Goal: Transaction & Acquisition: Purchase product/service

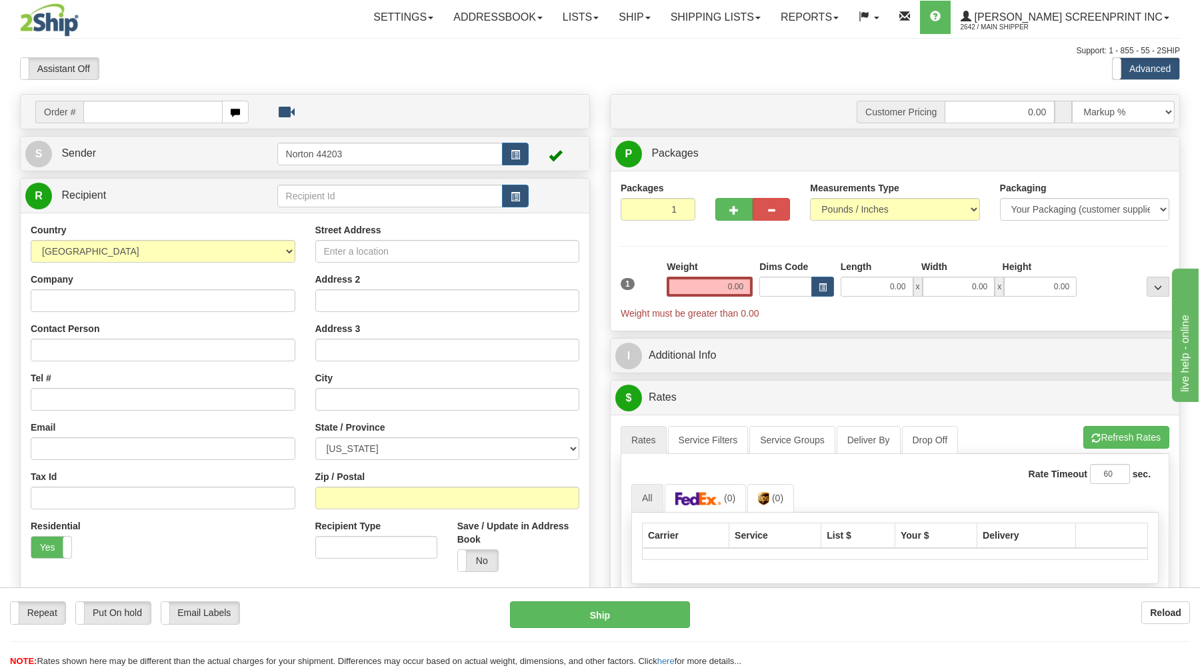
drag, startPoint x: 197, startPoint y: 110, endPoint x: 207, endPoint y: 121, distance: 14.7
click at [198, 114] on input "text" at bounding box center [152, 112] width 139 height 23
type input "17055"
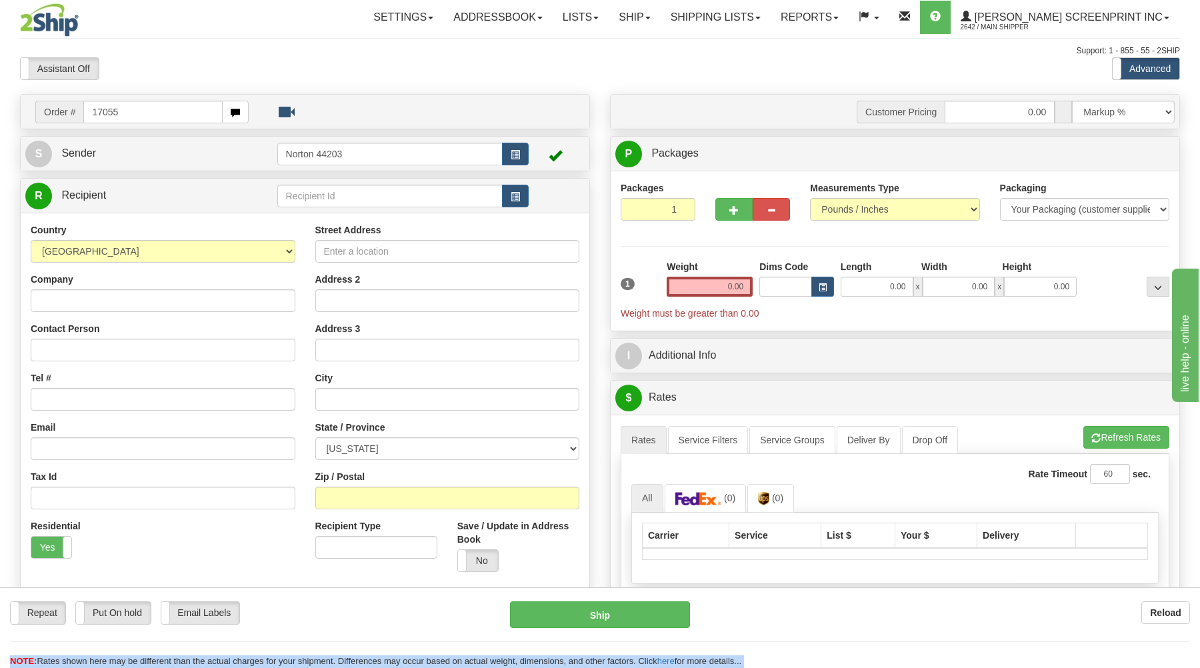
click at [272, 68] on body "Training Course Close Toggle navigation Settings Shipping Preferences New Recip…" at bounding box center [600, 334] width 1200 height 668
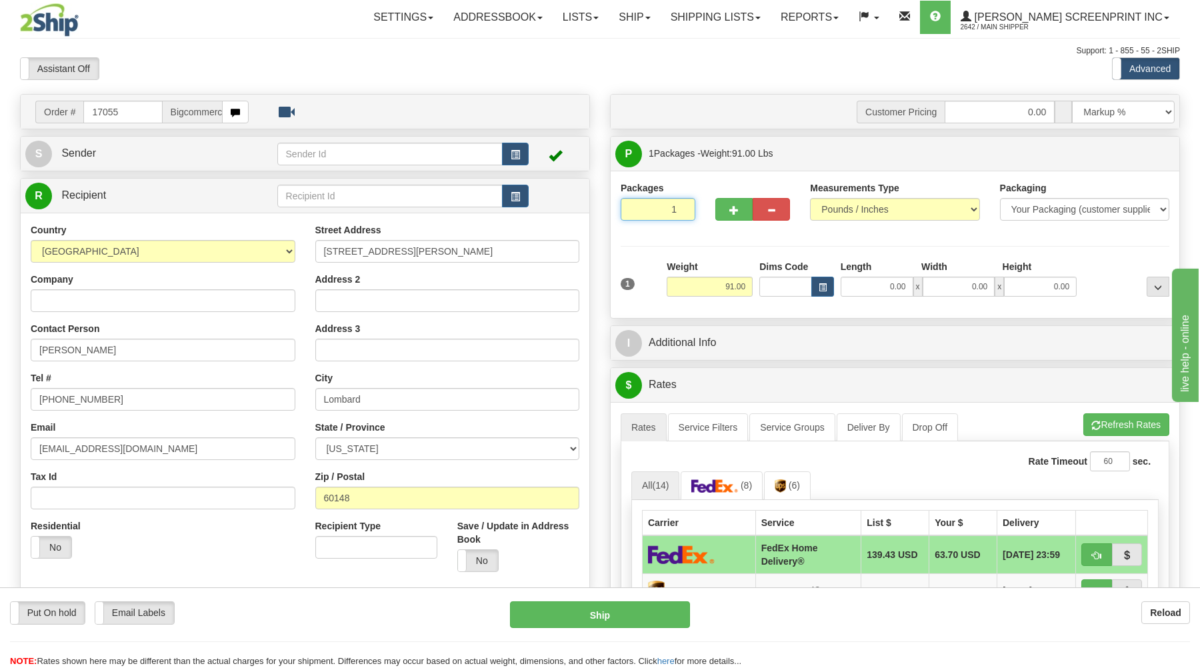
click at [647, 205] on input "1" at bounding box center [658, 209] width 75 height 23
click at [725, 210] on button "button" at bounding box center [733, 209] width 37 height 23
type input "2"
click at [1135, 160] on label "Package Level Pack.." at bounding box center [1140, 154] width 67 height 20
radio input "true"
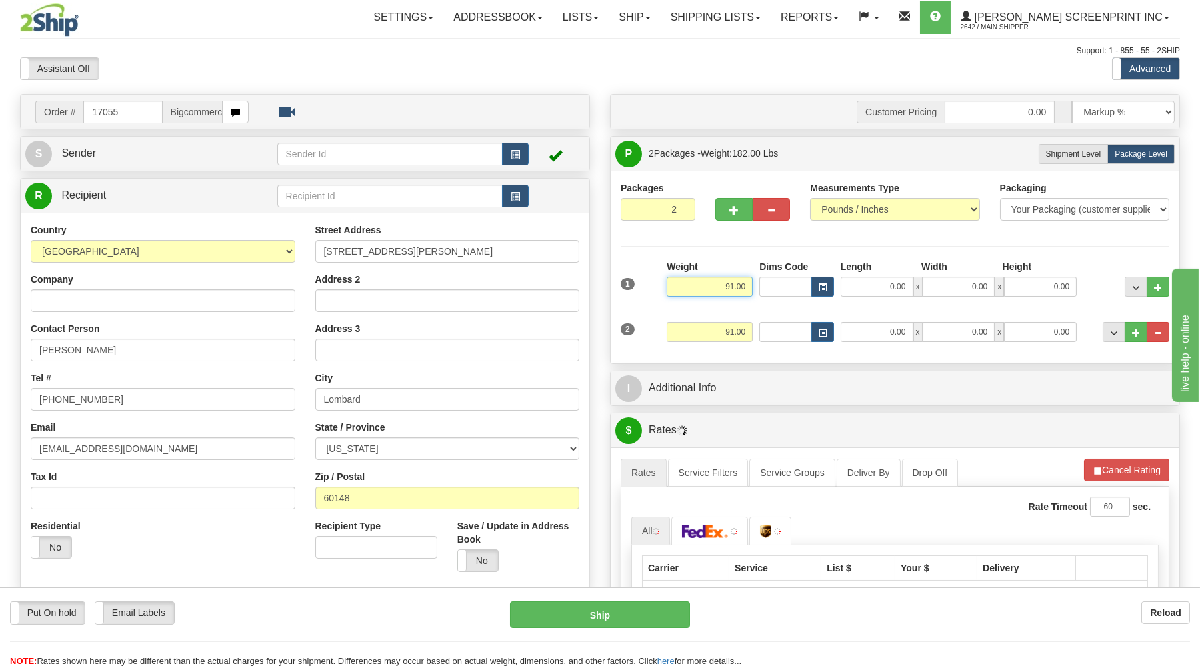
click at [747, 288] on input "91.00" at bounding box center [710, 287] width 86 height 20
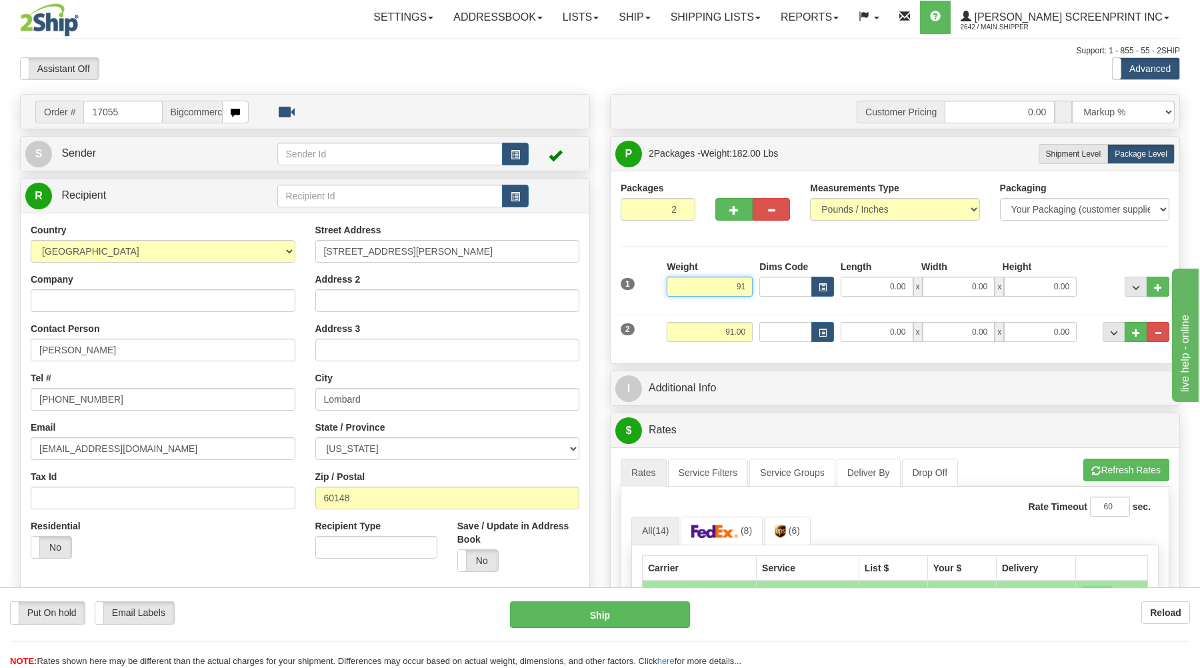
type input "9"
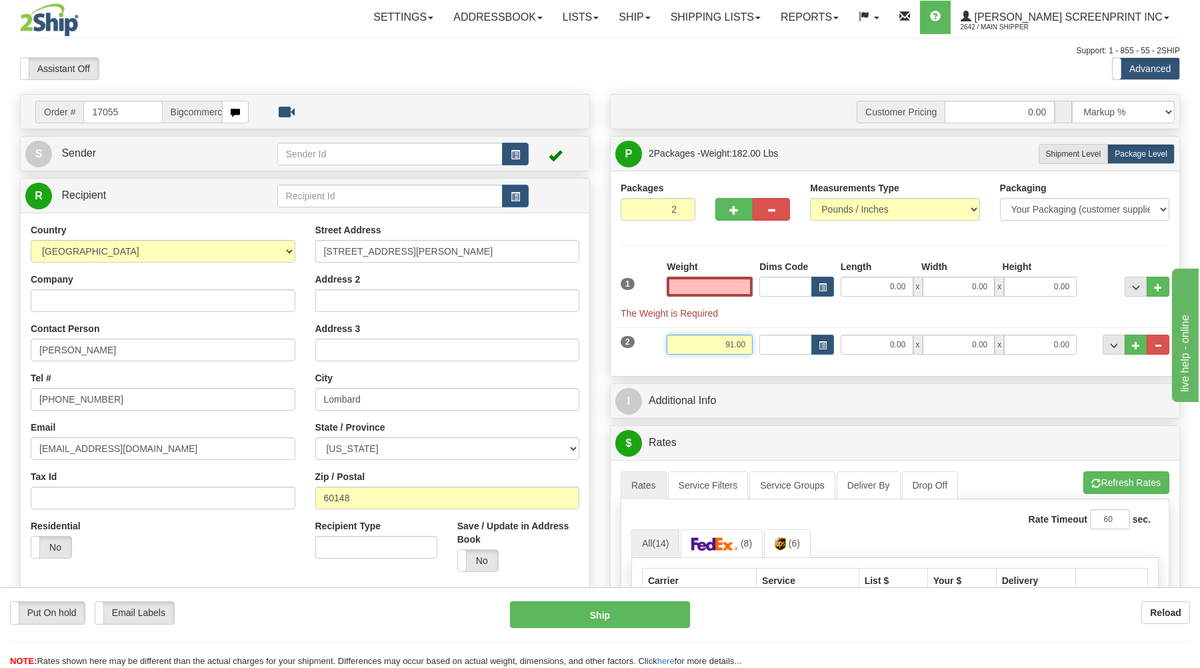
type input "0.00"
click at [751, 346] on input "91.00" at bounding box center [710, 345] width 86 height 20
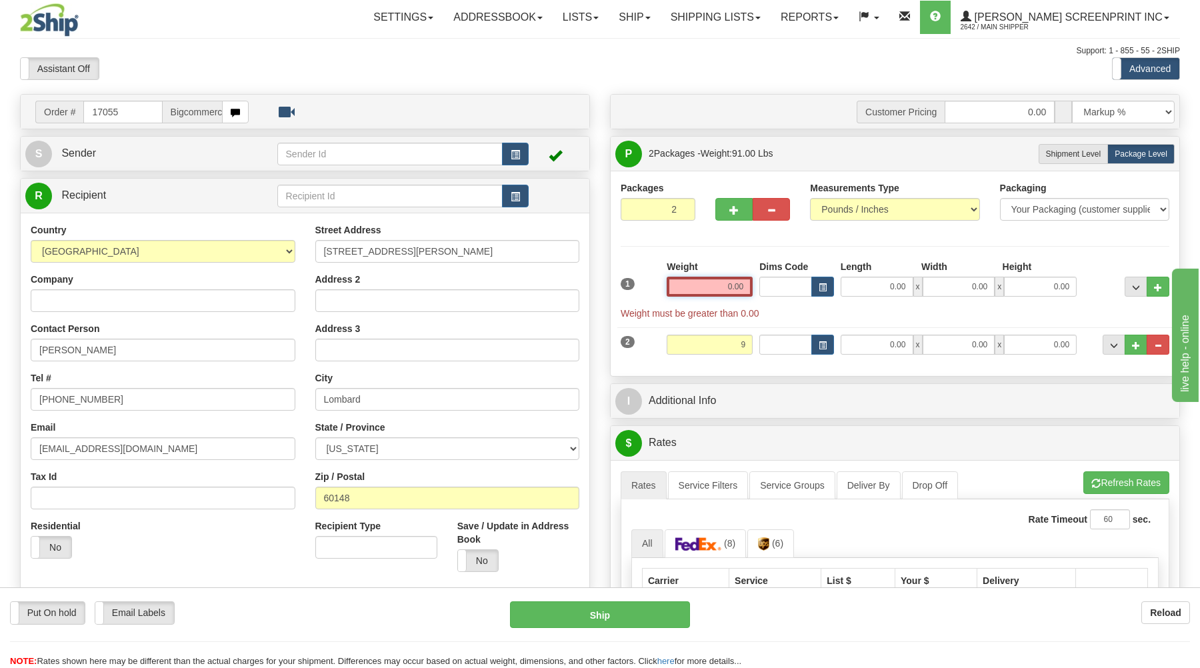
type input "9.00"
click at [745, 285] on input "0.00" at bounding box center [710, 287] width 86 height 20
type input "0.00"
click at [751, 347] on input "9.00" at bounding box center [710, 345] width 86 height 20
type input "9"
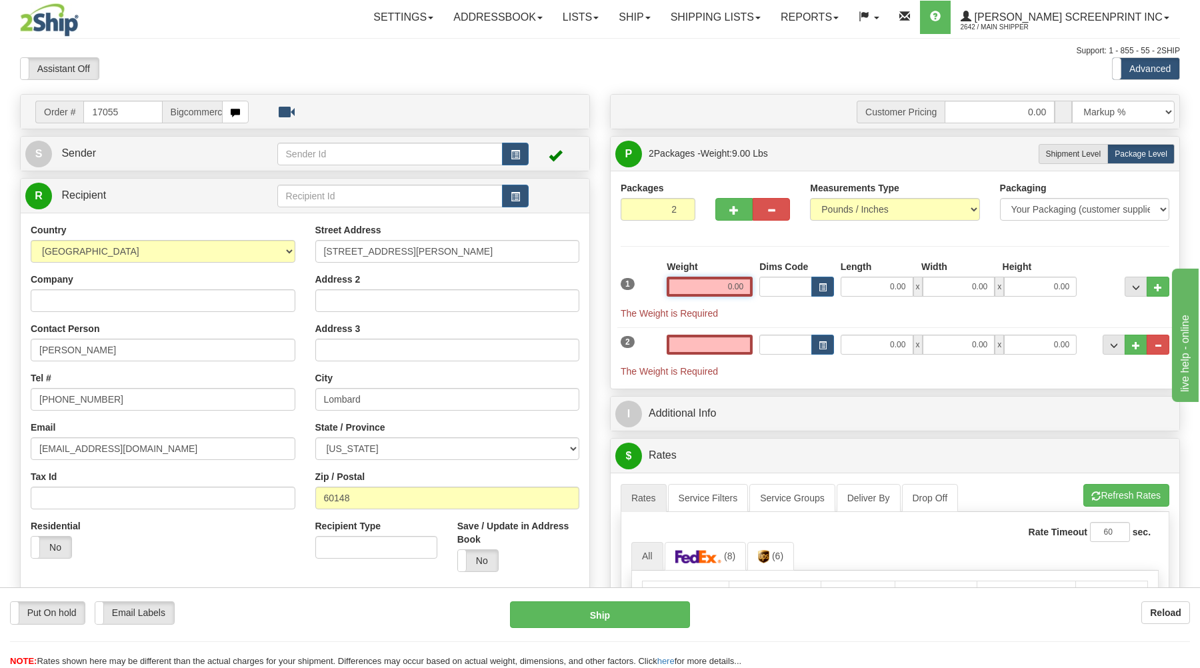
type input "0.00"
click at [747, 286] on input "0.00" at bounding box center [710, 287] width 86 height 20
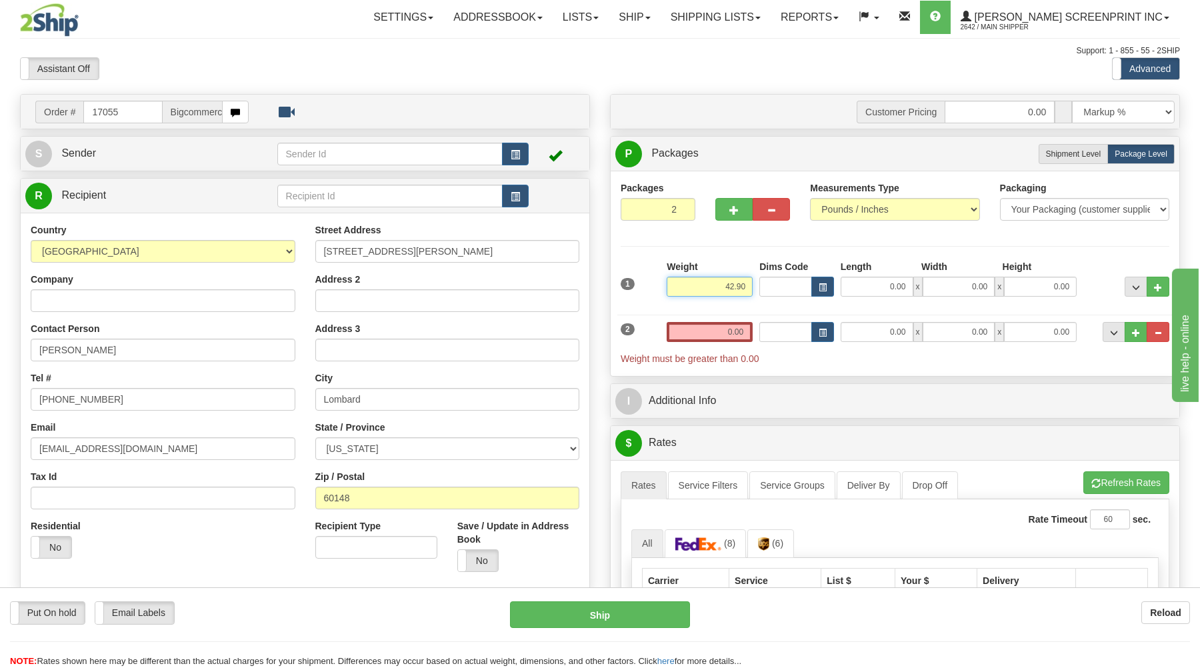
type input "42.90"
click at [885, 286] on input "0.00" at bounding box center [877, 287] width 73 height 20
type input "38.00"
click at [965, 281] on input "0.00" at bounding box center [959, 287] width 73 height 20
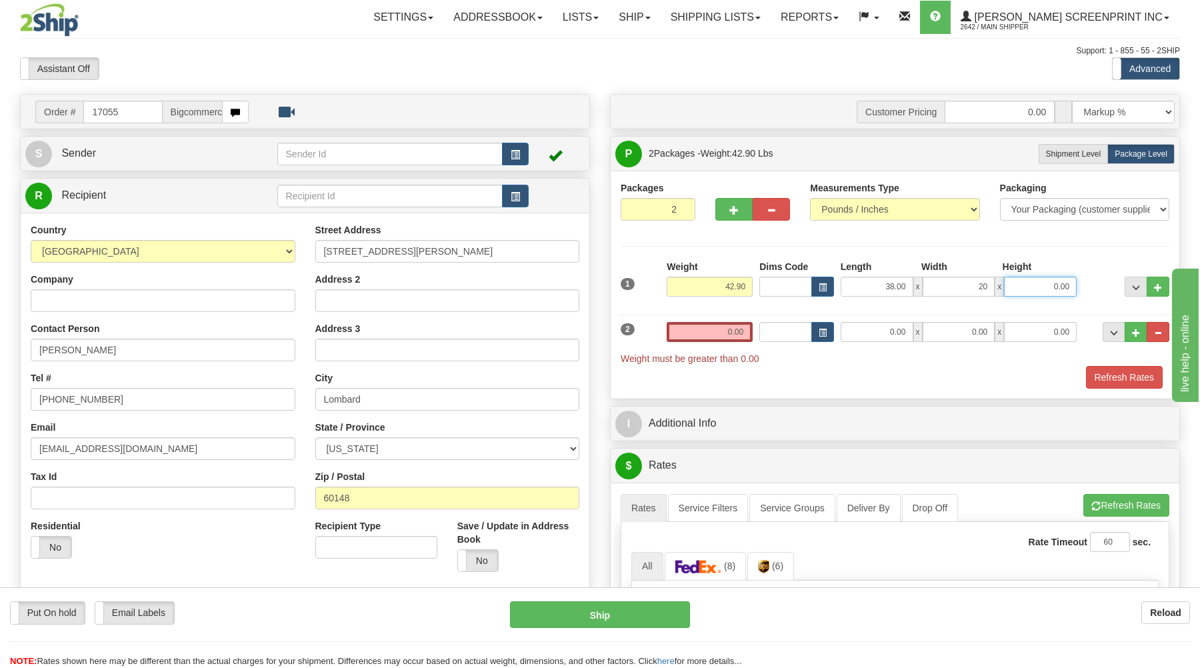
type input "20.00"
click at [1012, 285] on input "0.00" at bounding box center [1040, 287] width 73 height 20
type input "7"
type input "11.00"
click at [748, 331] on input "0.00" at bounding box center [710, 332] width 86 height 20
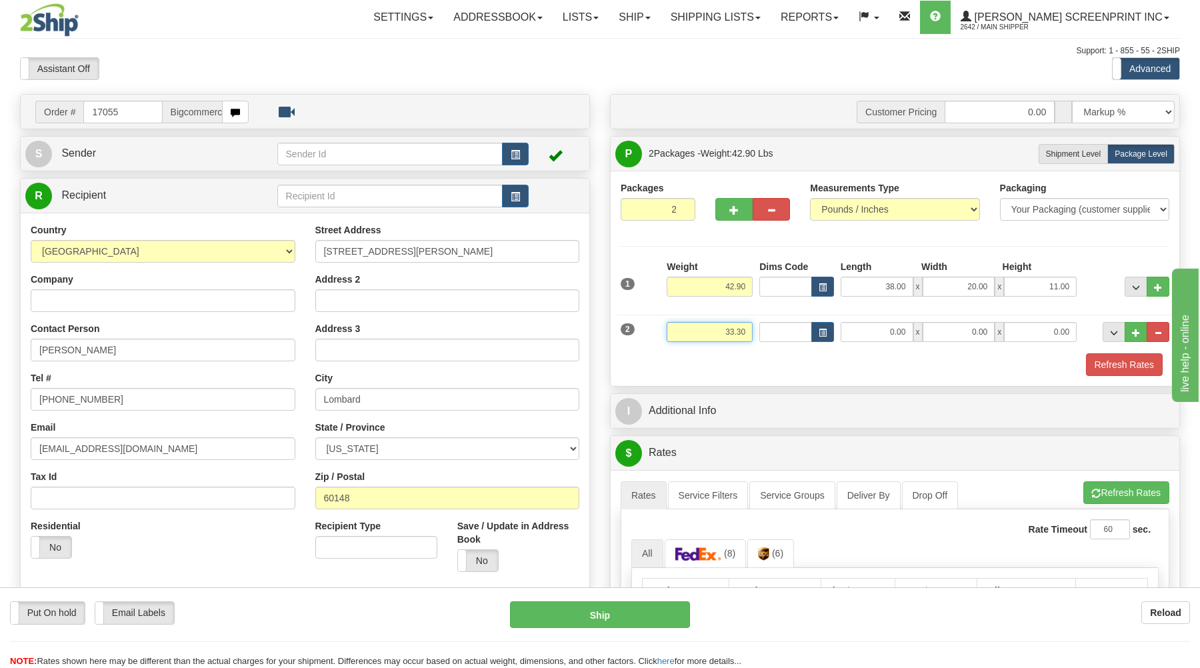
type input "33.30"
click at [873, 336] on input "0.00" at bounding box center [877, 332] width 73 height 20
type input "38.00"
click at [951, 339] on input "0.00" at bounding box center [959, 332] width 73 height 20
type input "20.00"
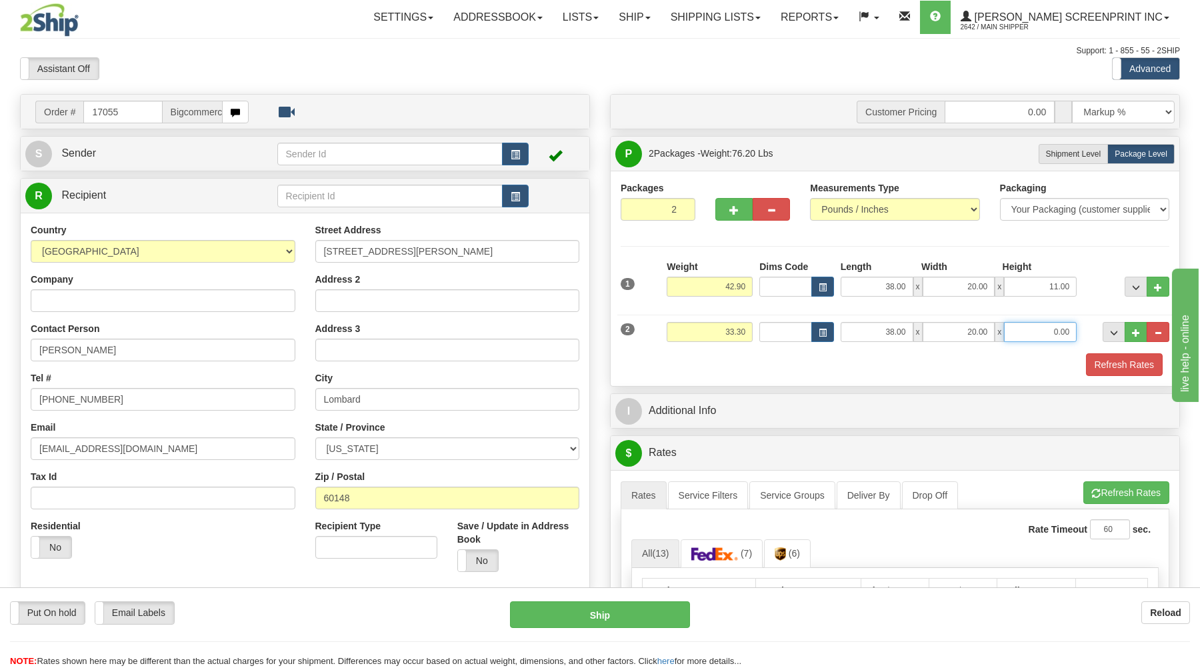
click at [1030, 337] on input "0.00" at bounding box center [1040, 332] width 73 height 20
type input "9.00"
click at [1109, 368] on button "Refresh Rates" at bounding box center [1124, 364] width 77 height 23
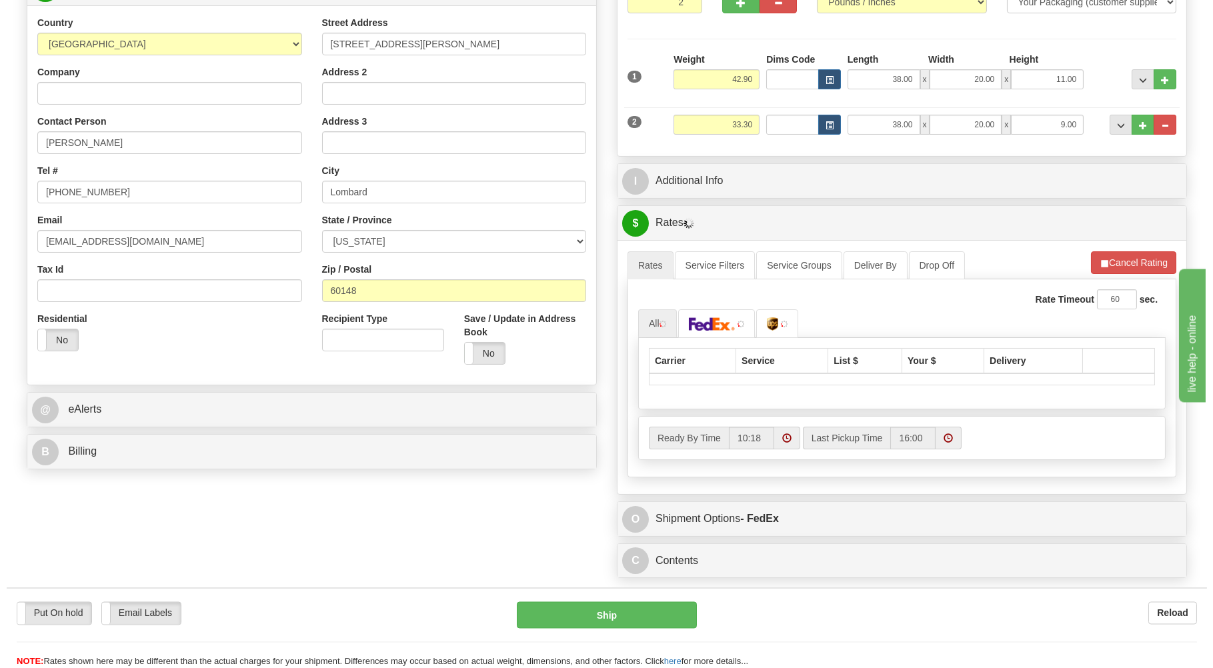
scroll to position [214, 0]
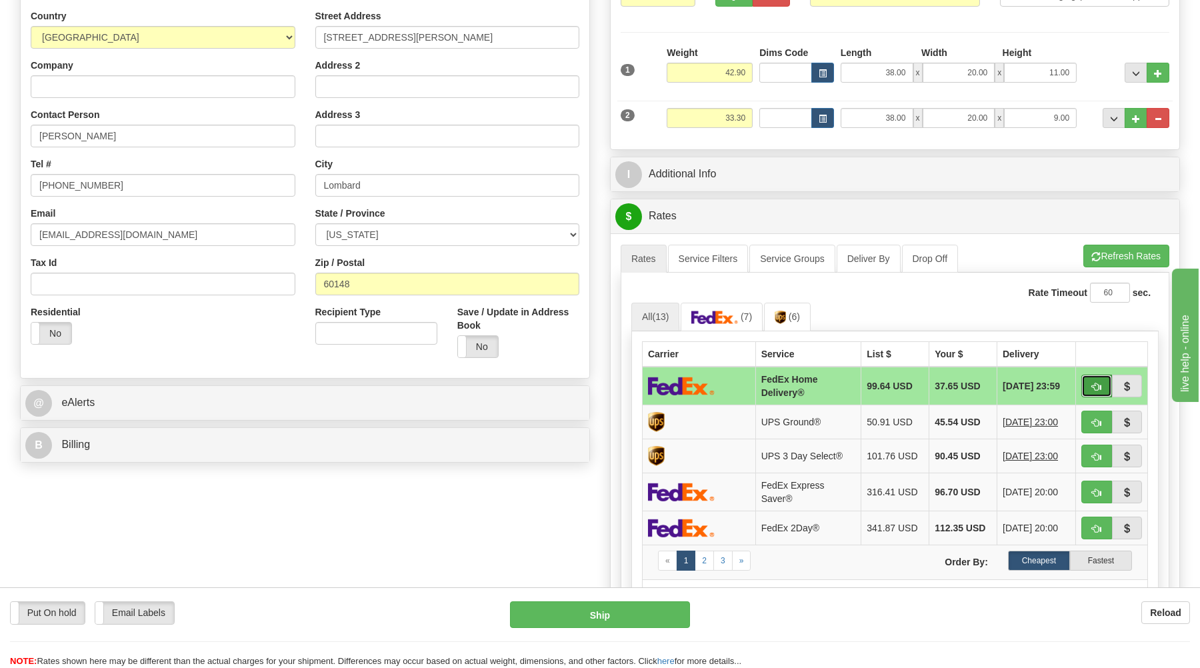
drag, startPoint x: 1097, startPoint y: 384, endPoint x: 1090, endPoint y: 394, distance: 12.0
click at [1097, 389] on span "button" at bounding box center [1096, 387] width 9 height 9
type input "90"
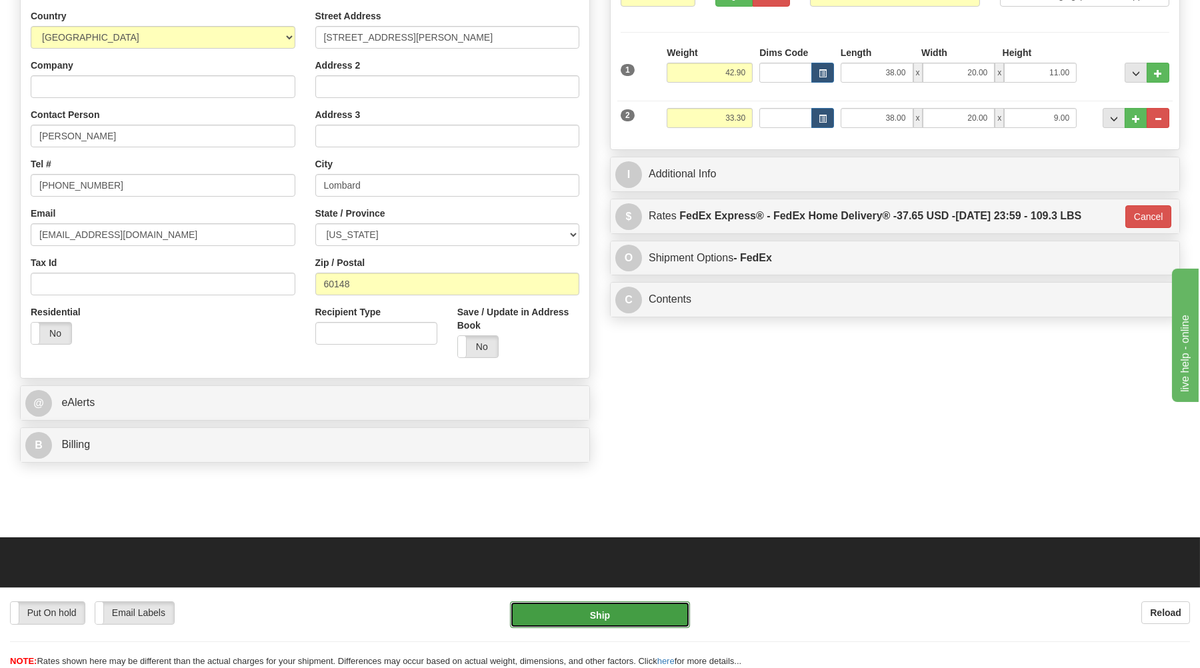
click at [592, 621] on button "Ship" at bounding box center [600, 614] width 180 height 27
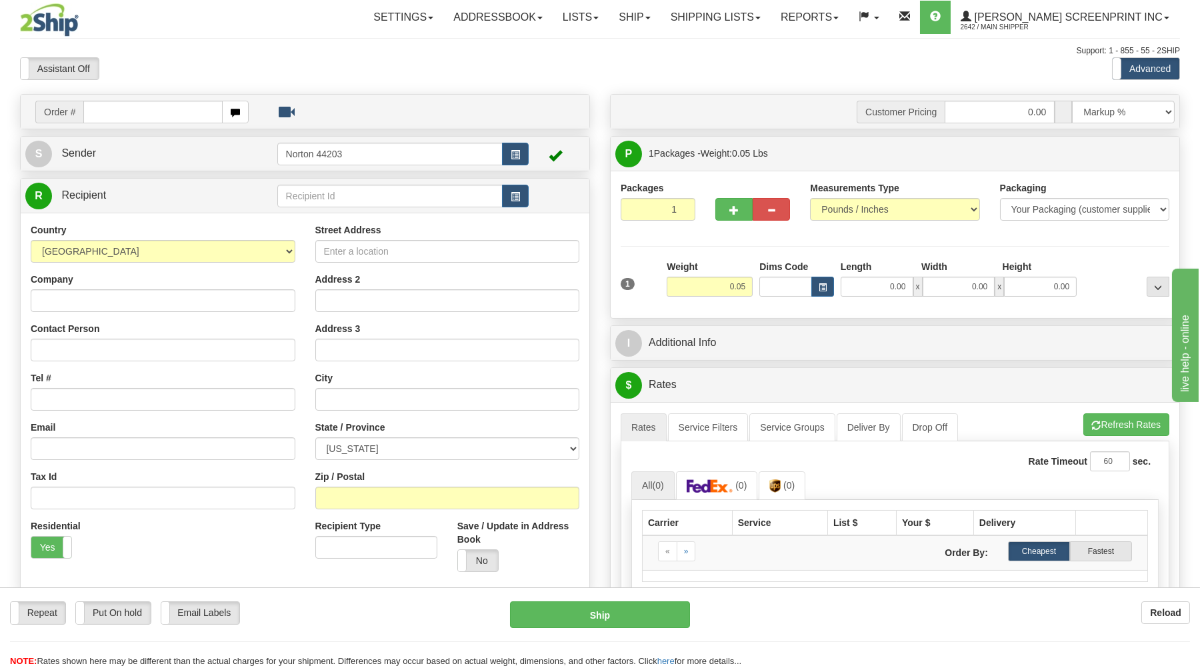
type input "1.80"
type input "31548827"
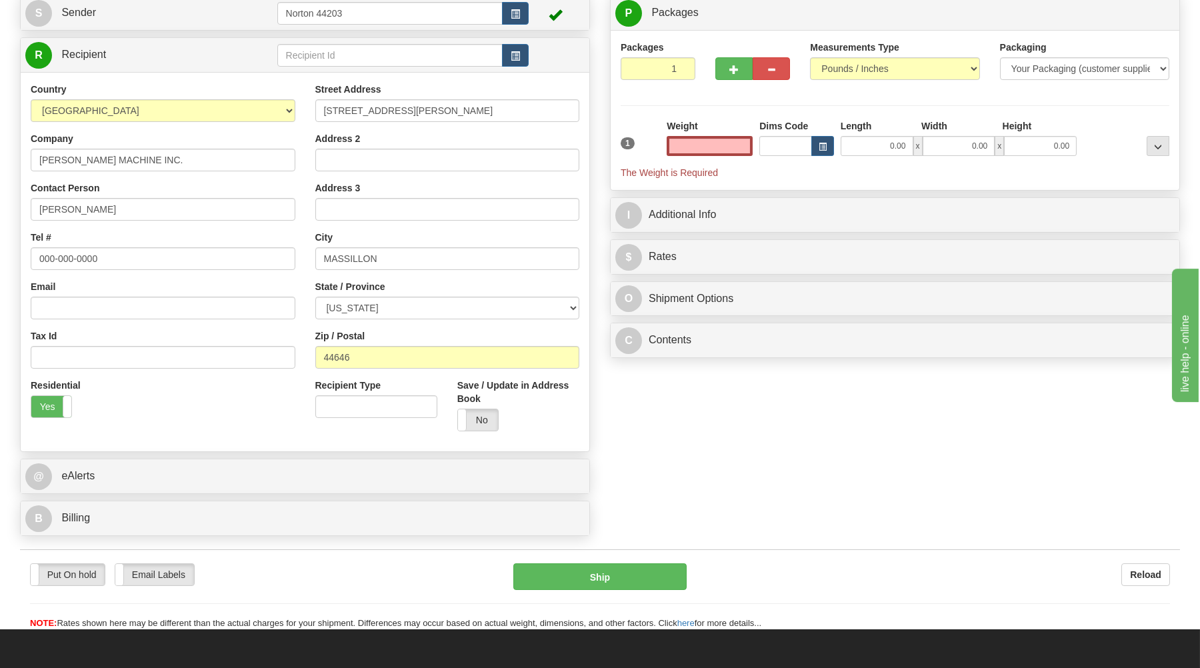
scroll to position [143, 0]
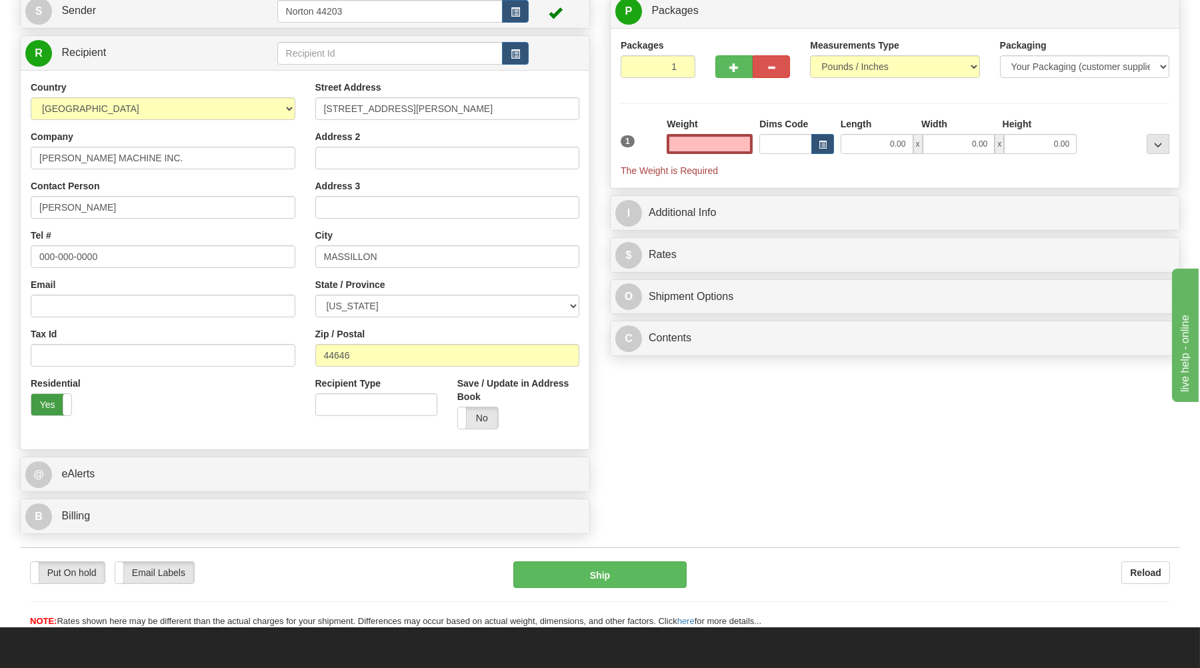
type input "0.00"
click at [46, 409] on label "Yes" at bounding box center [51, 404] width 40 height 21
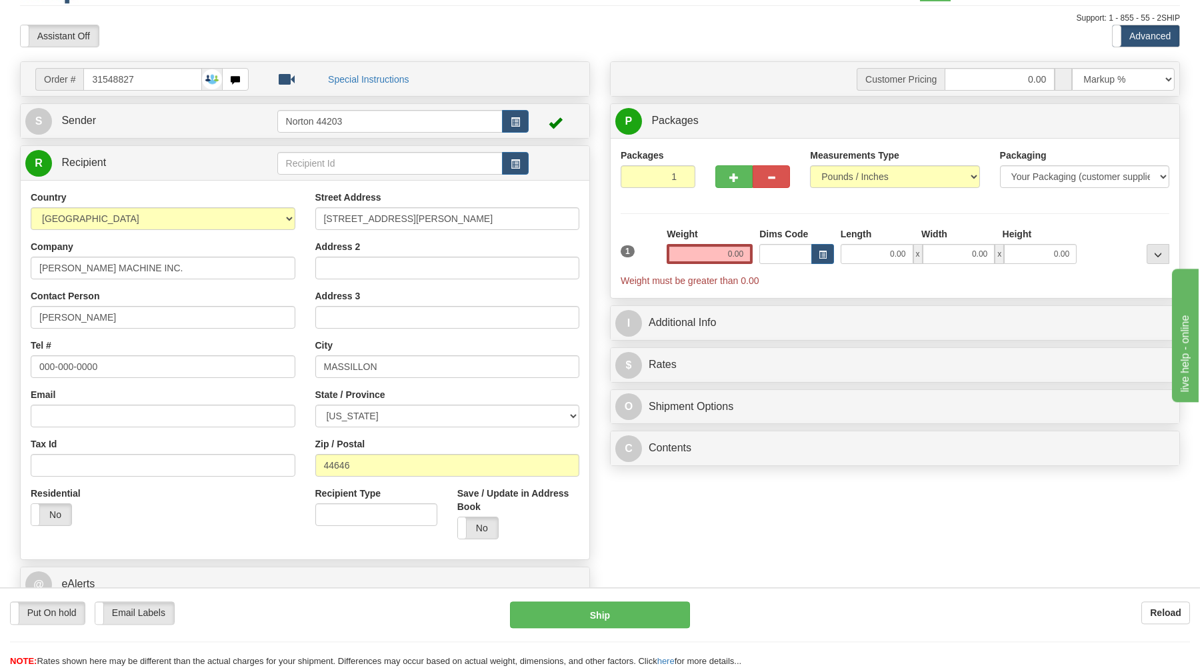
scroll to position [0, 0]
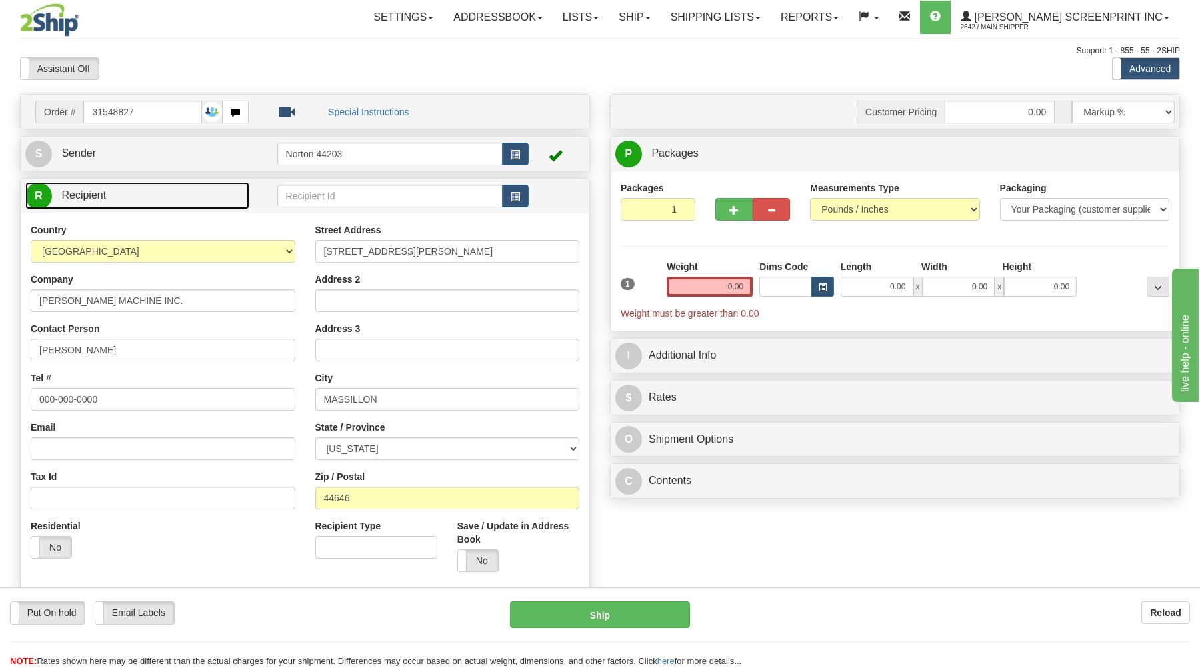
click at [171, 203] on link "R Recipient" at bounding box center [137, 195] width 224 height 27
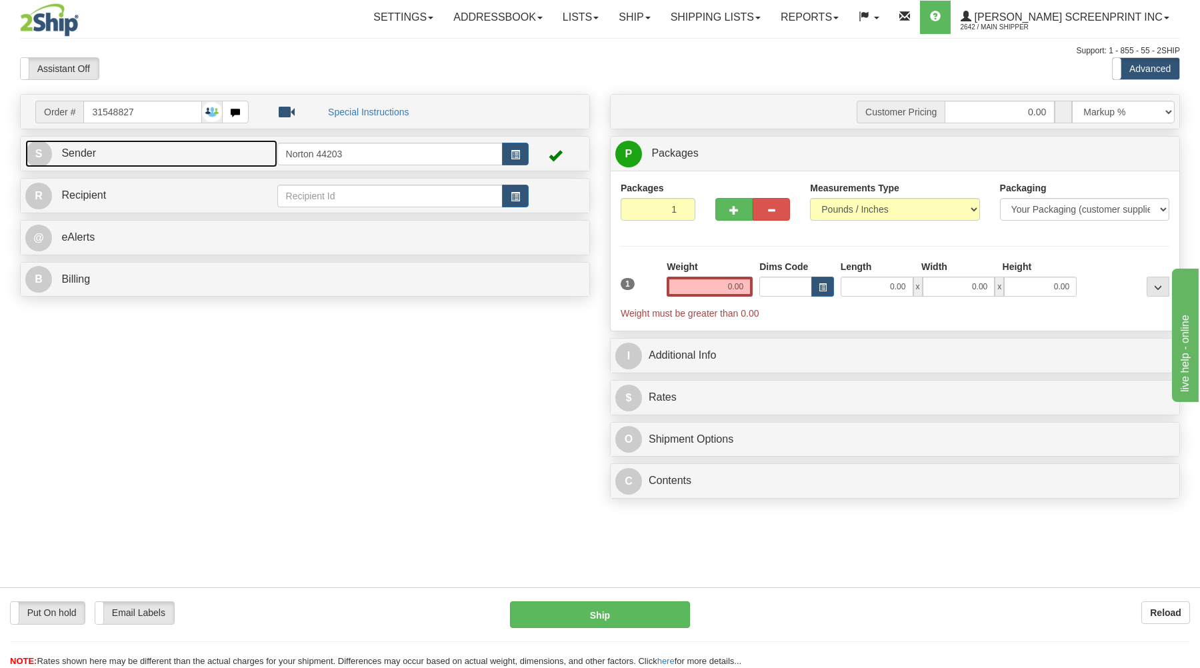
click at [178, 158] on link "S Sender" at bounding box center [151, 153] width 252 height 27
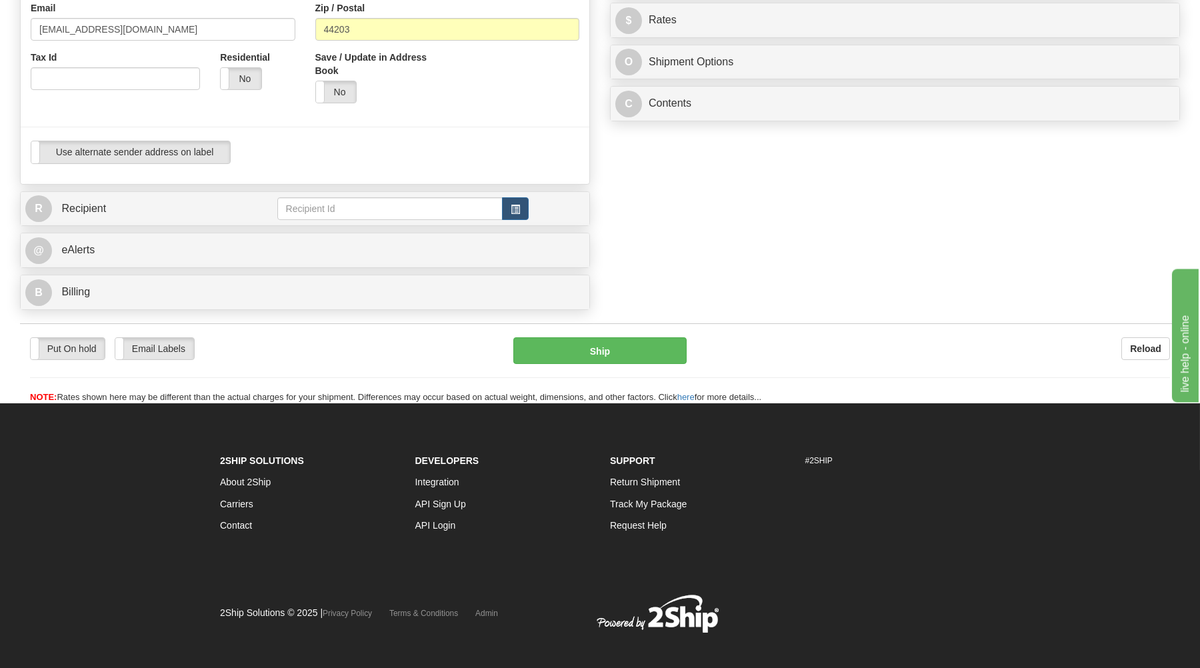
scroll to position [392, 0]
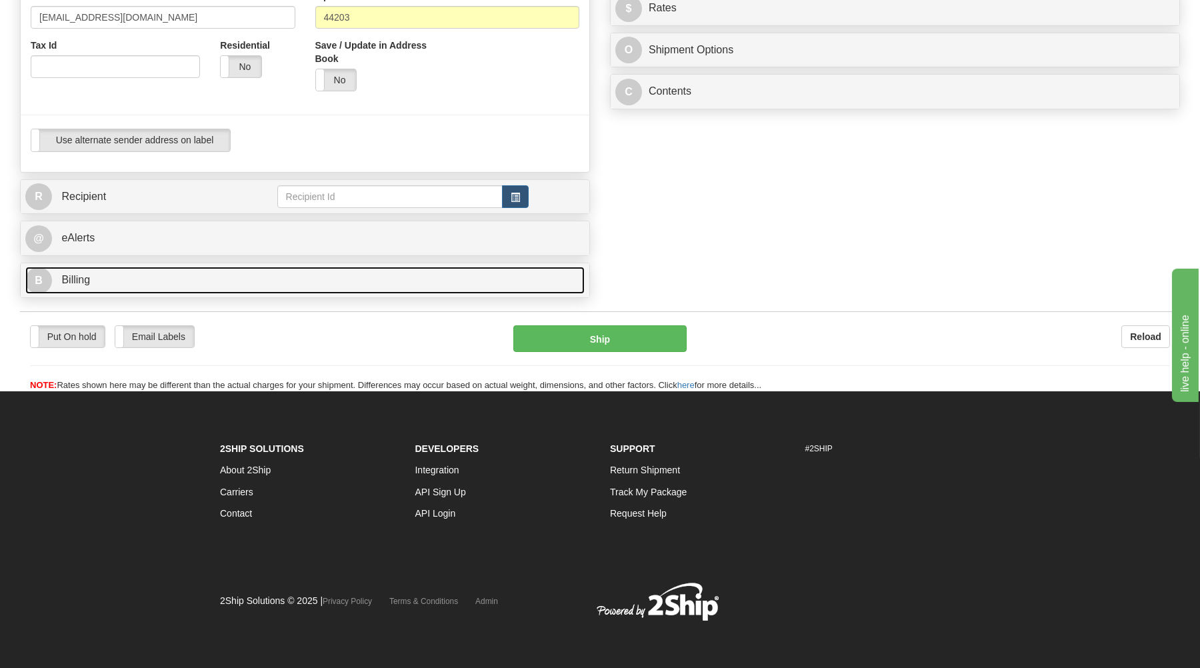
click at [221, 279] on link "B Billing" at bounding box center [304, 280] width 559 height 27
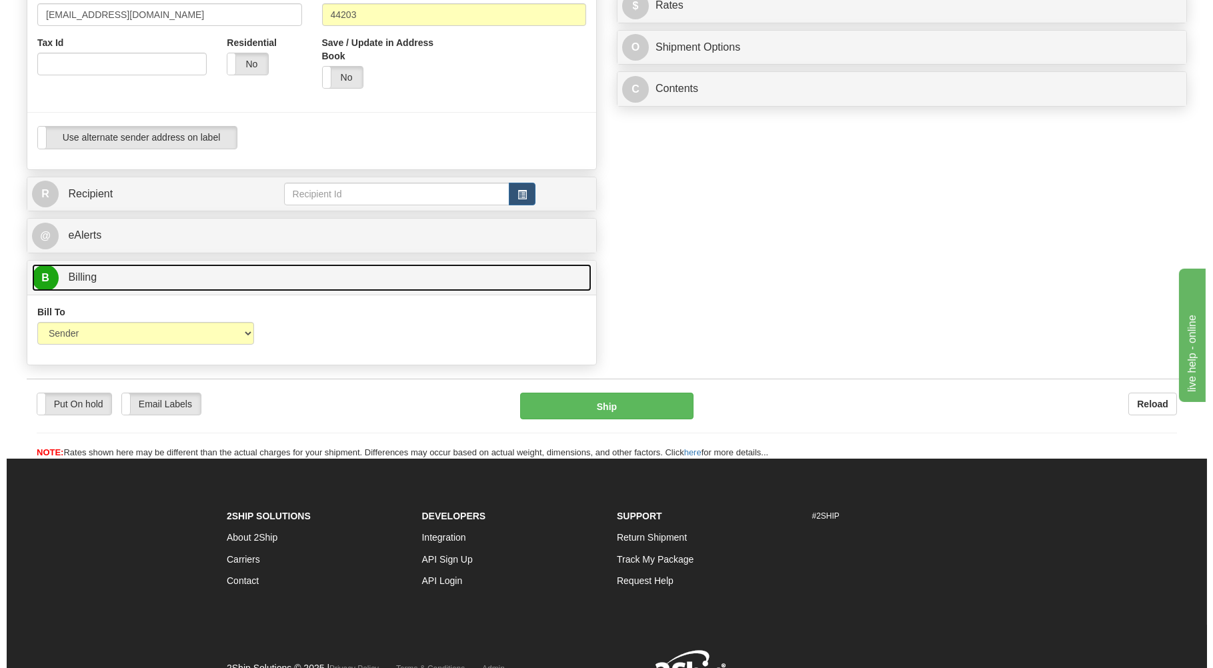
scroll to position [106, 0]
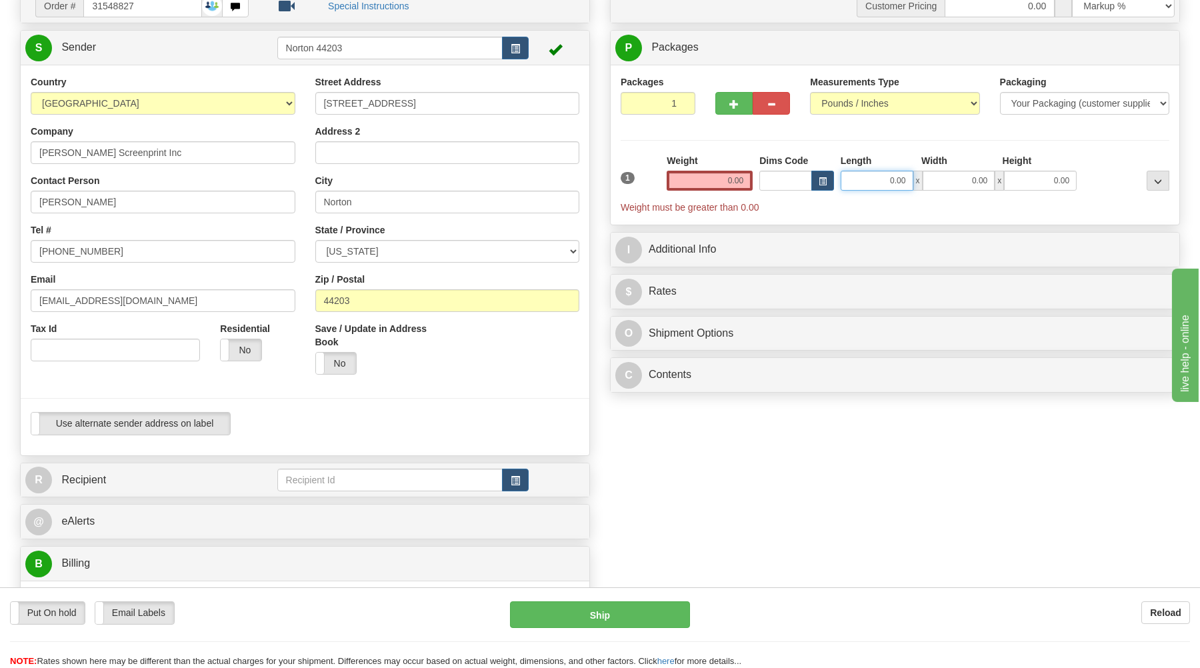
click at [879, 183] on input "0.00" at bounding box center [877, 181] width 73 height 20
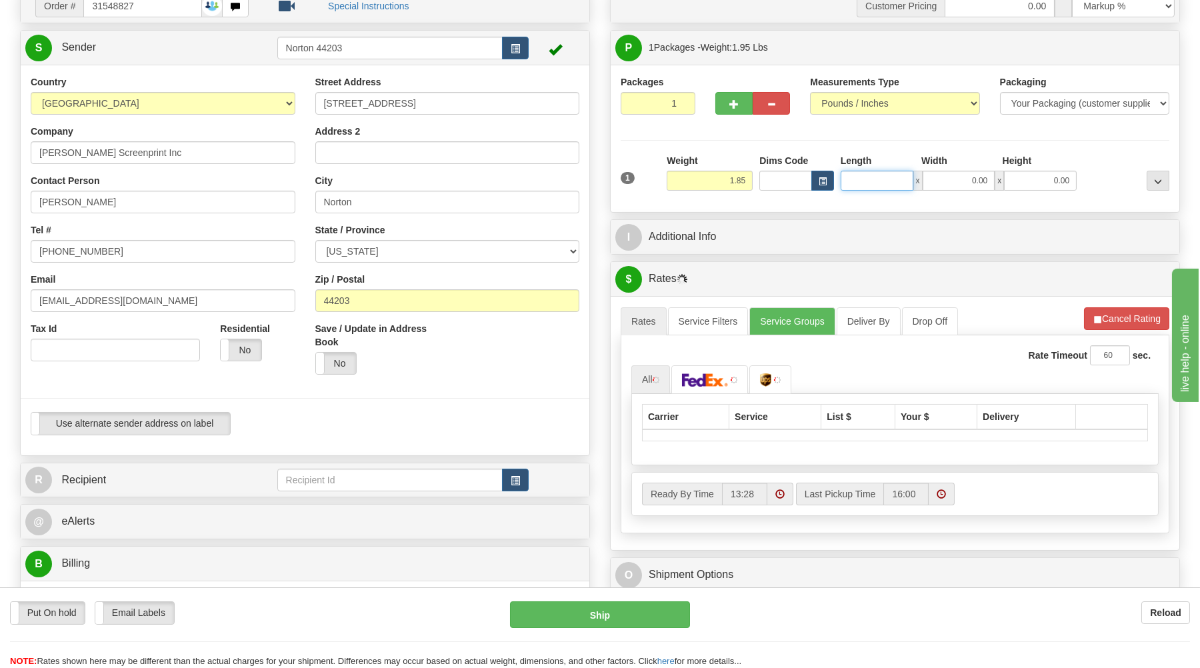
type input "1.80"
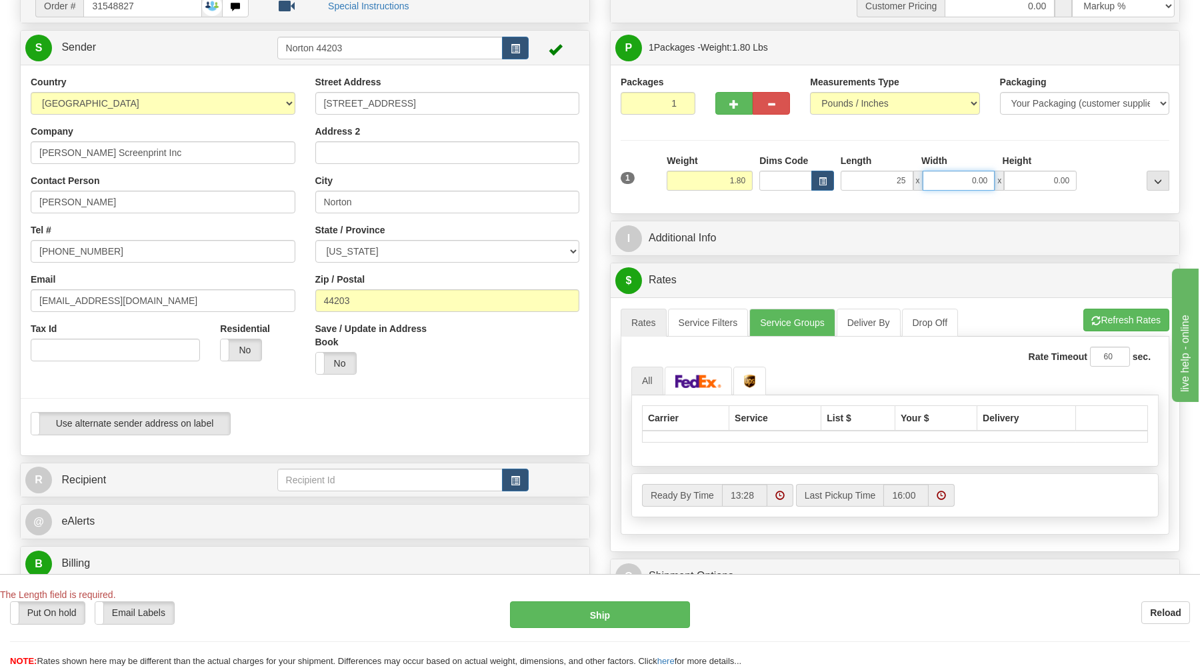
type input "25.00"
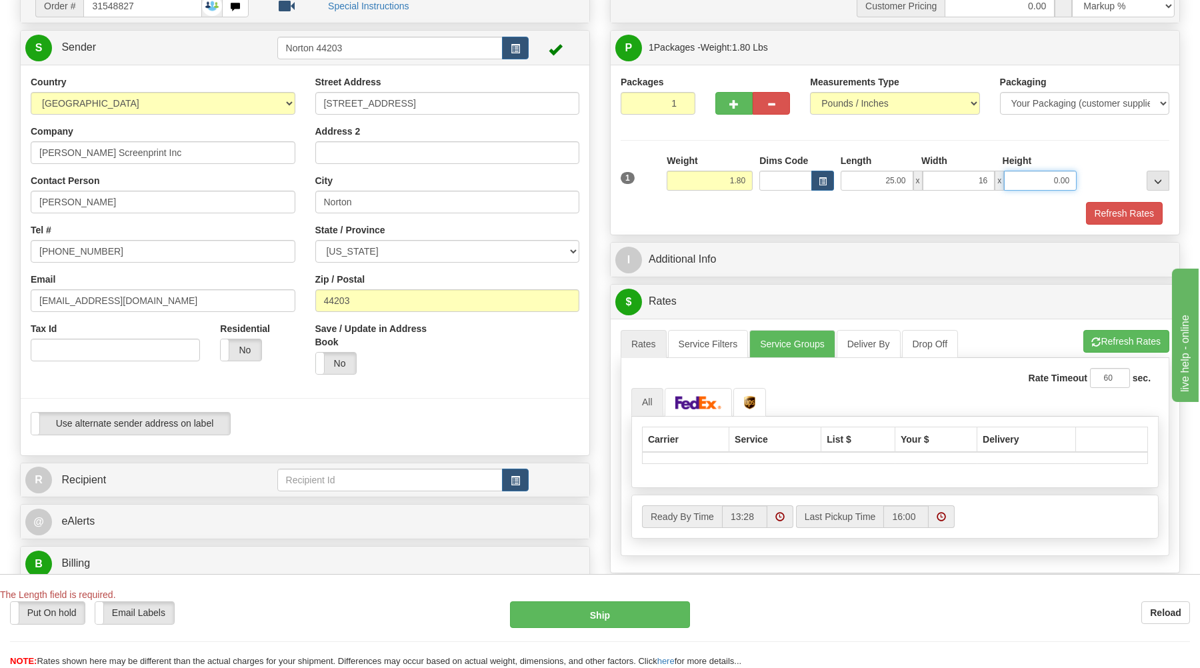
type input "16.00"
type input "1.00"
click at [789, 345] on link "Service Groups" at bounding box center [791, 344] width 85 height 28
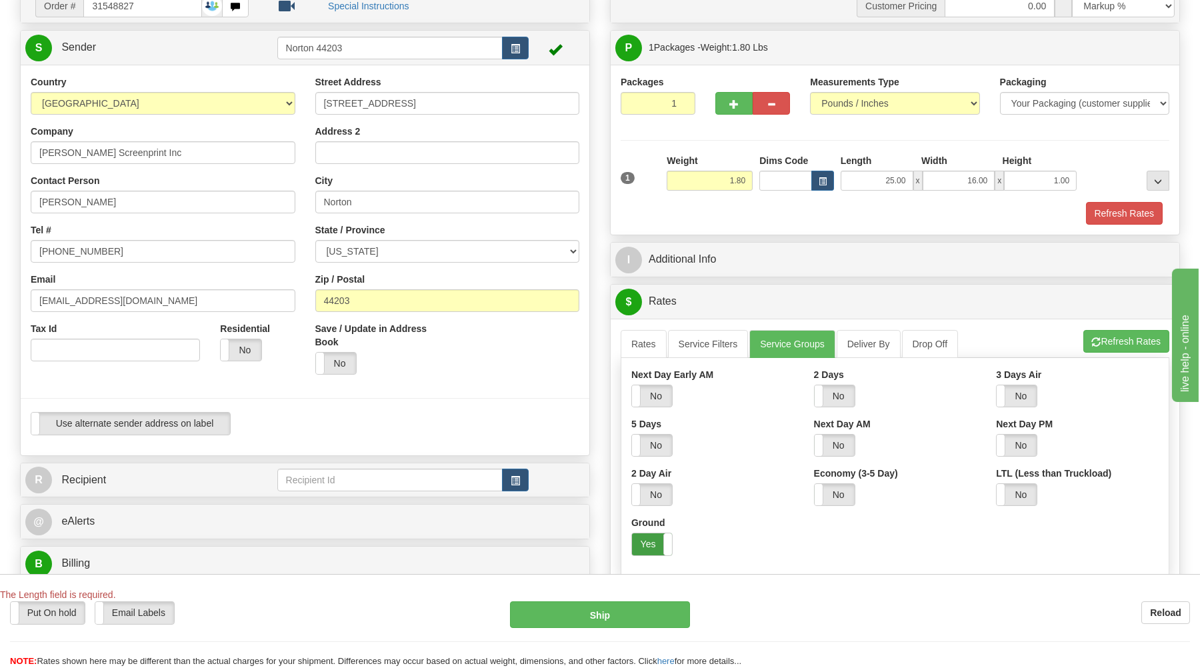
click at [648, 544] on label "Yes" at bounding box center [652, 543] width 40 height 21
click at [1137, 340] on button "Refresh Rates" at bounding box center [1126, 341] width 86 height 23
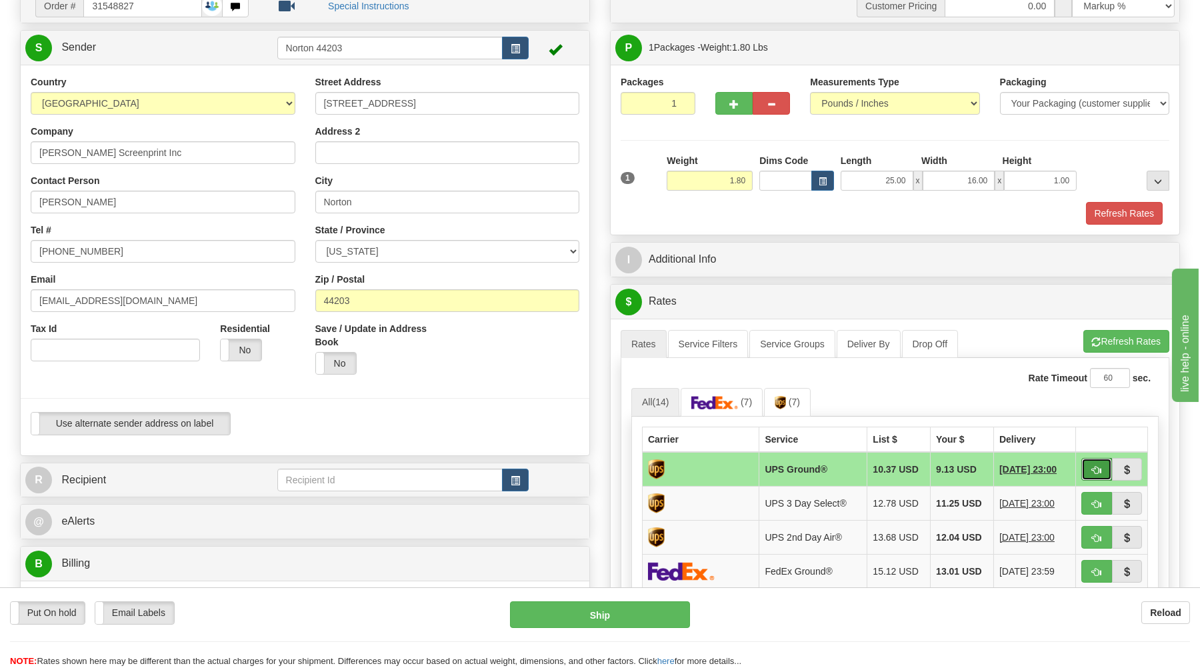
click at [1093, 471] on span "button" at bounding box center [1096, 470] width 9 height 9
type input "03"
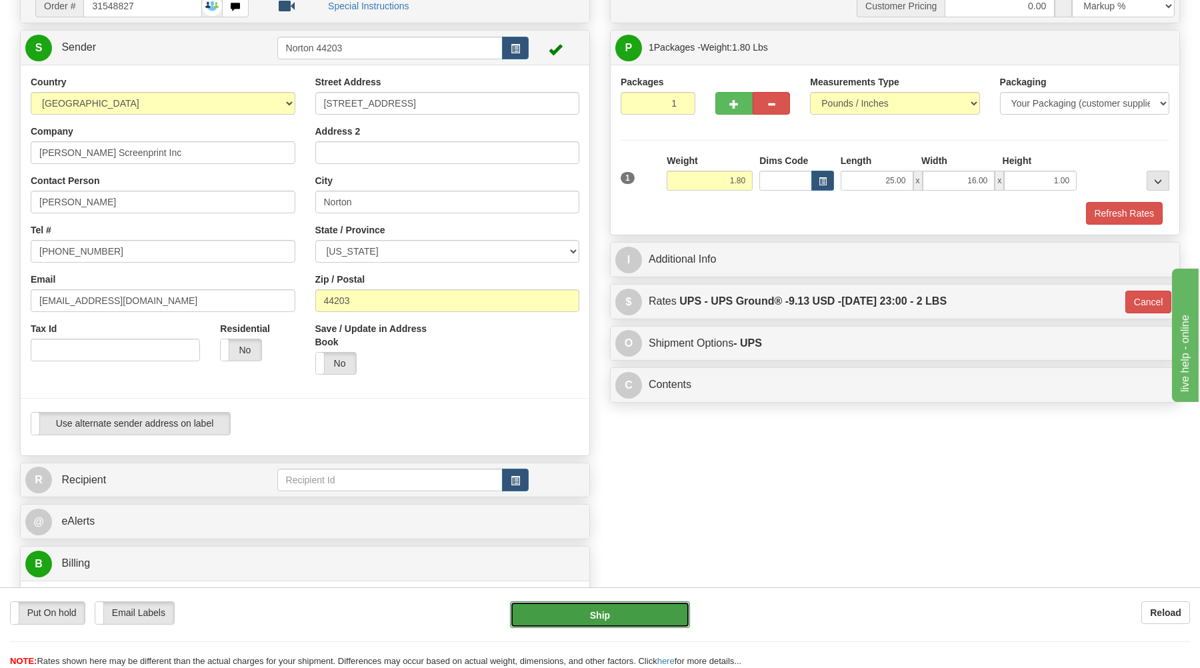
click at [639, 621] on button "Ship" at bounding box center [600, 614] width 180 height 27
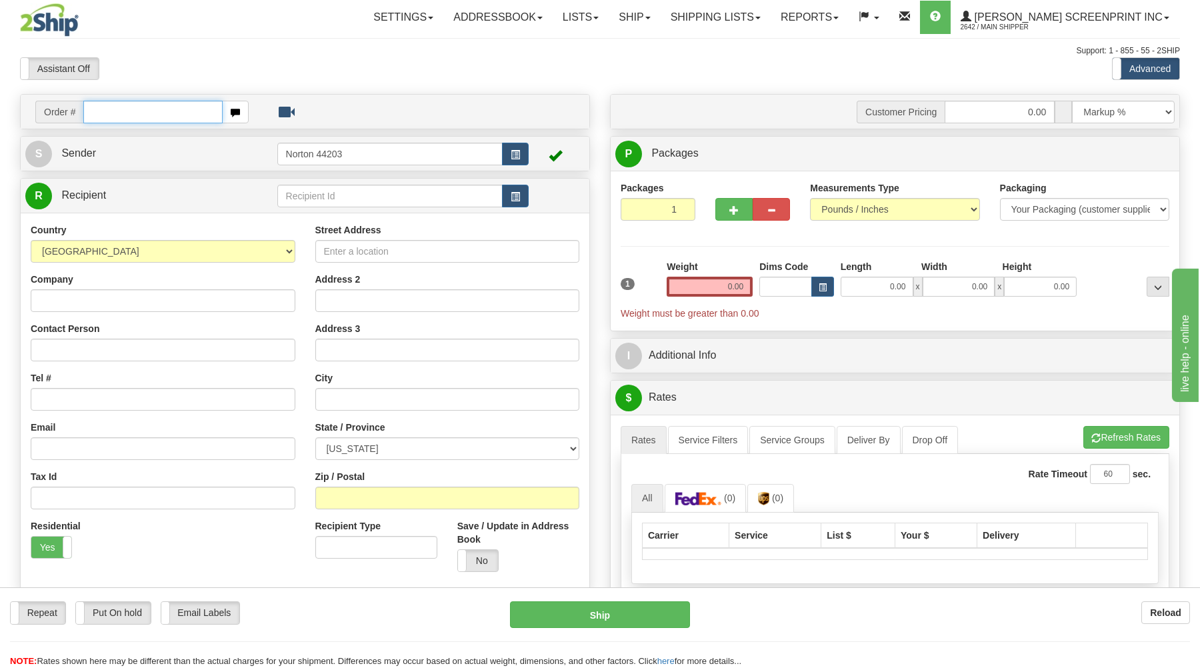
type input "0.50"
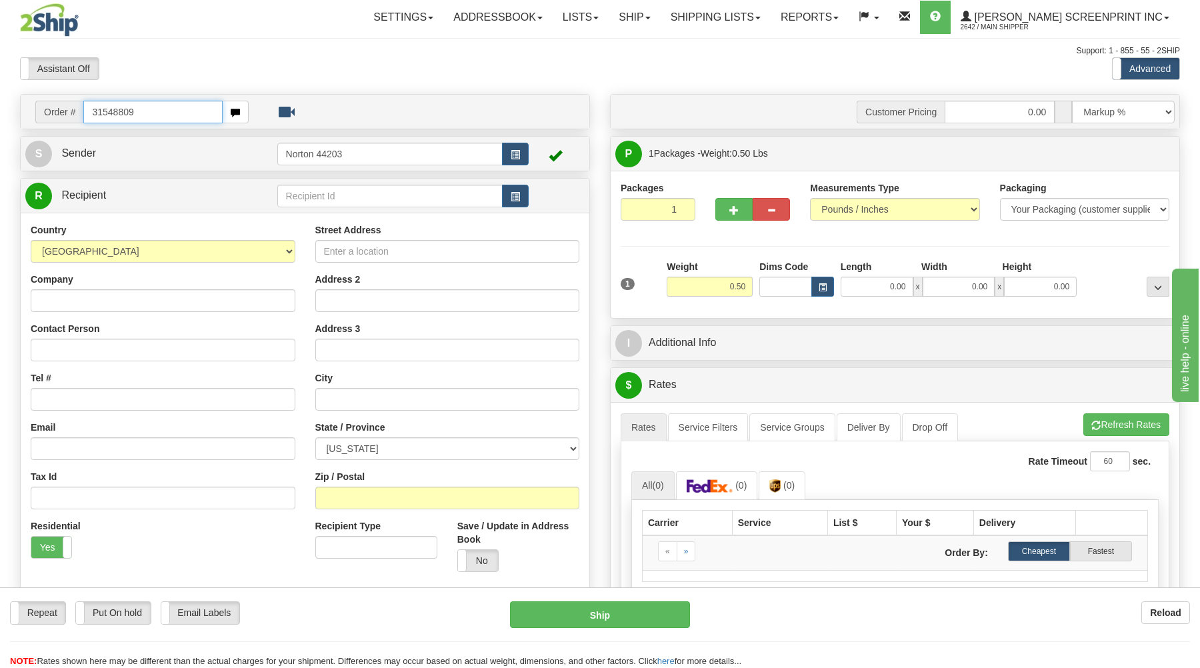
type input "31548809"
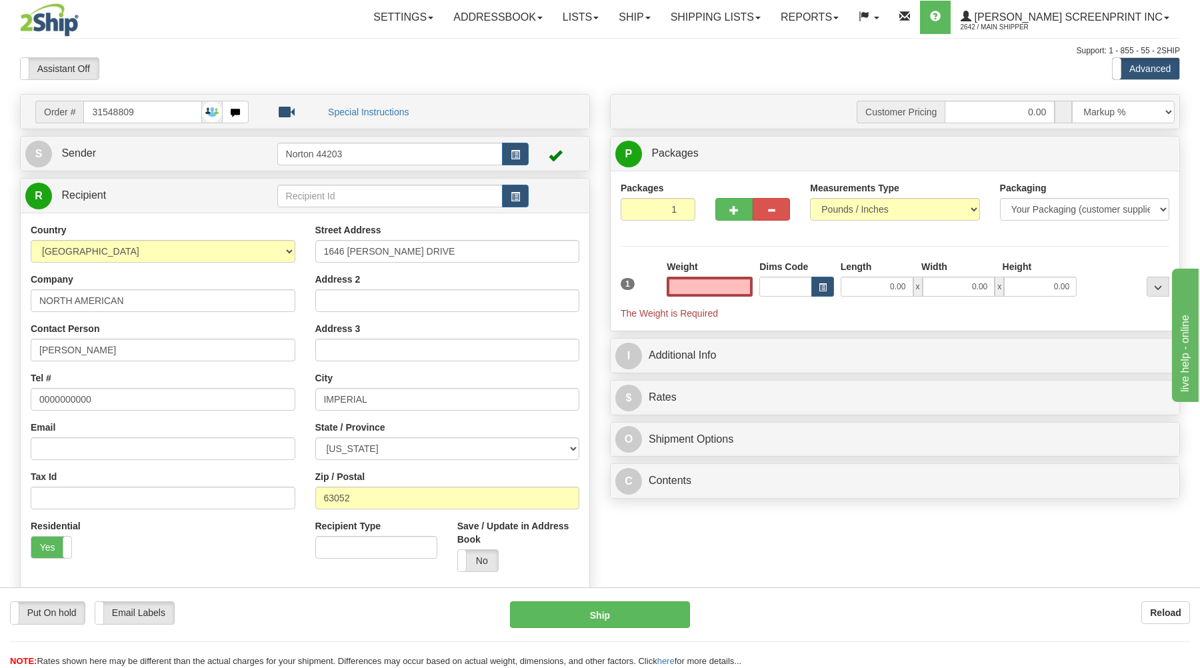
scroll to position [71, 0]
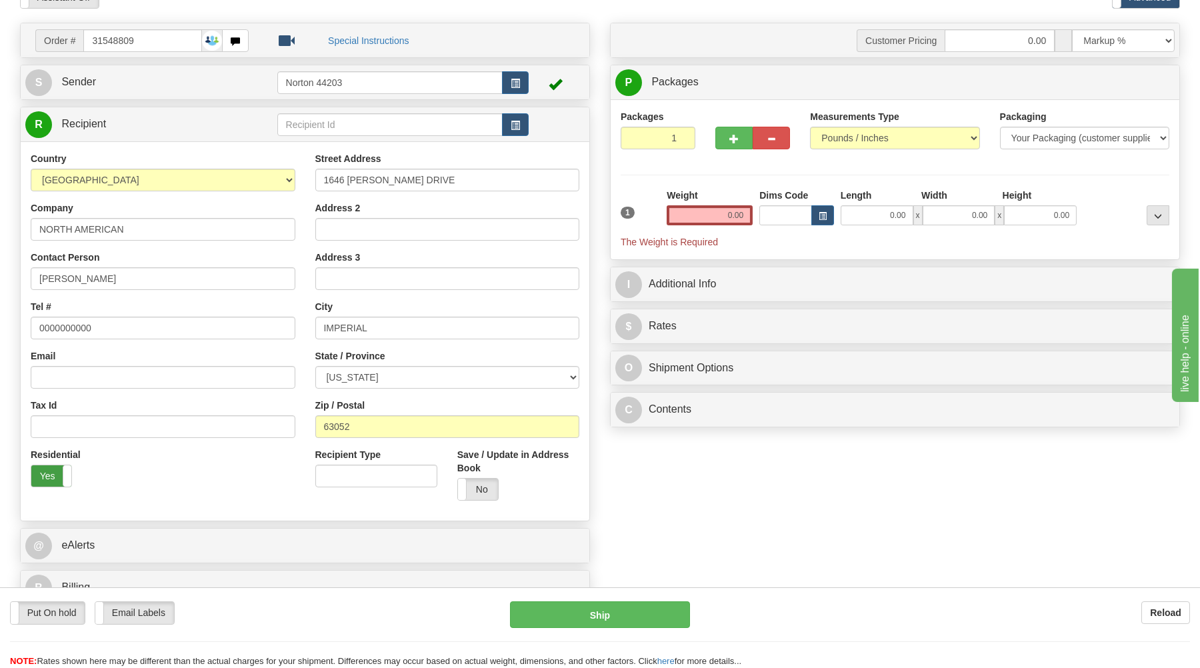
click at [49, 480] on label "Yes" at bounding box center [51, 475] width 40 height 21
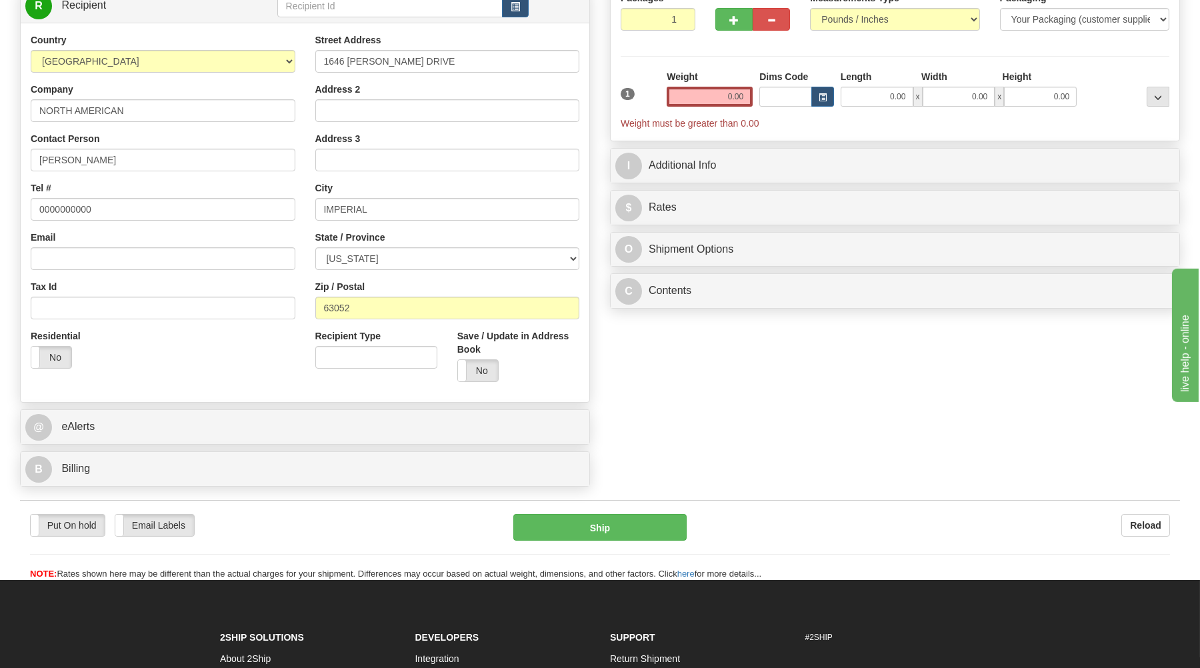
scroll to position [214, 0]
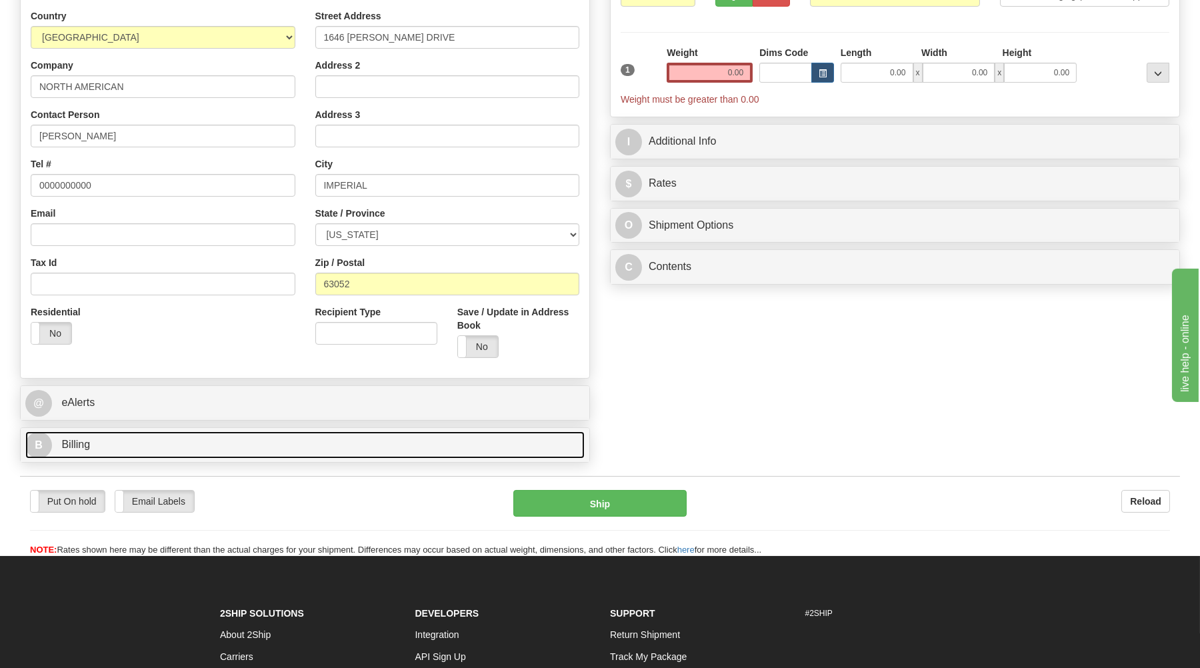
click at [126, 445] on link "B Billing" at bounding box center [304, 444] width 559 height 27
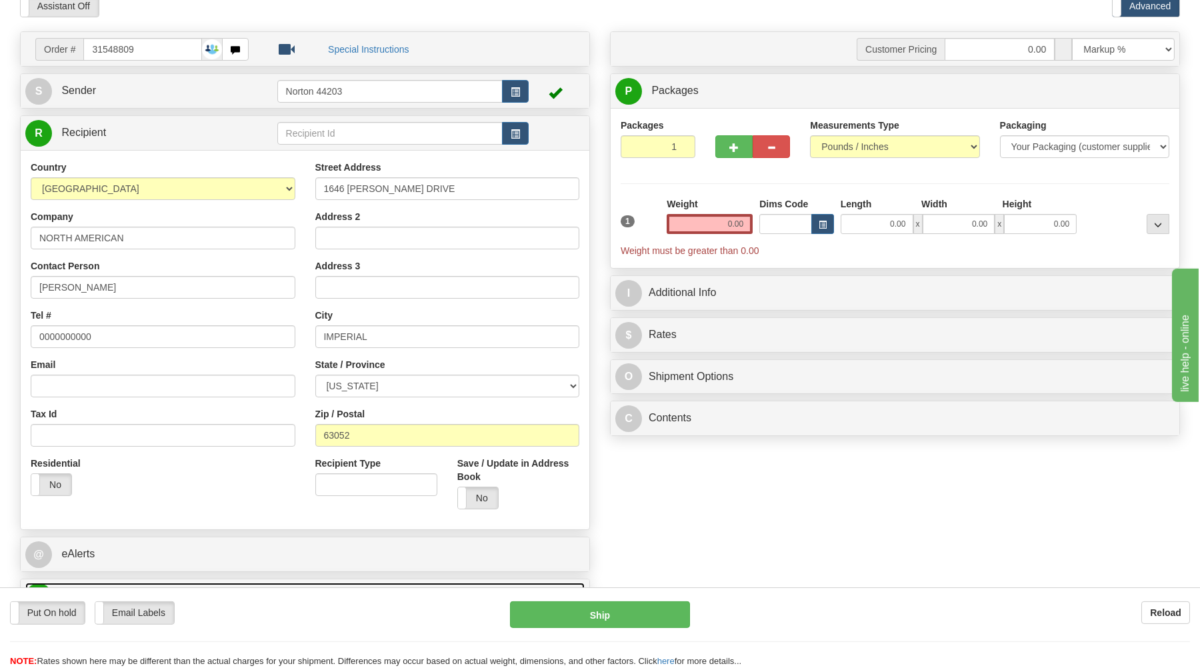
scroll to position [0, 0]
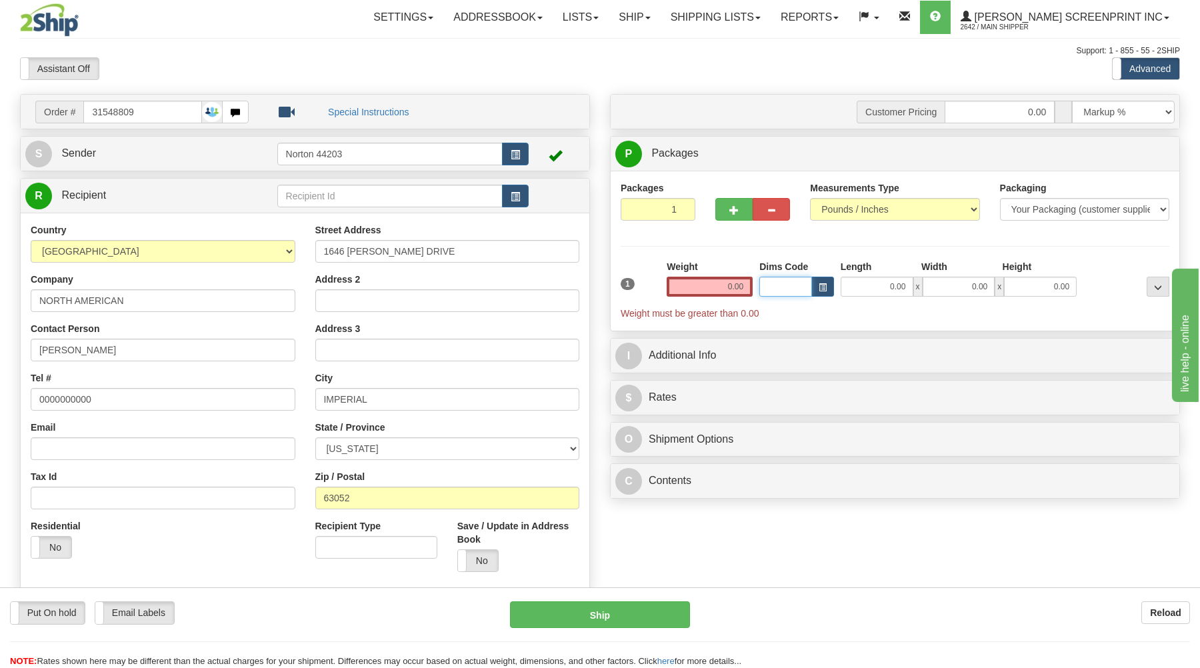
click at [799, 289] on input "Dims Code" at bounding box center [785, 287] width 52 height 20
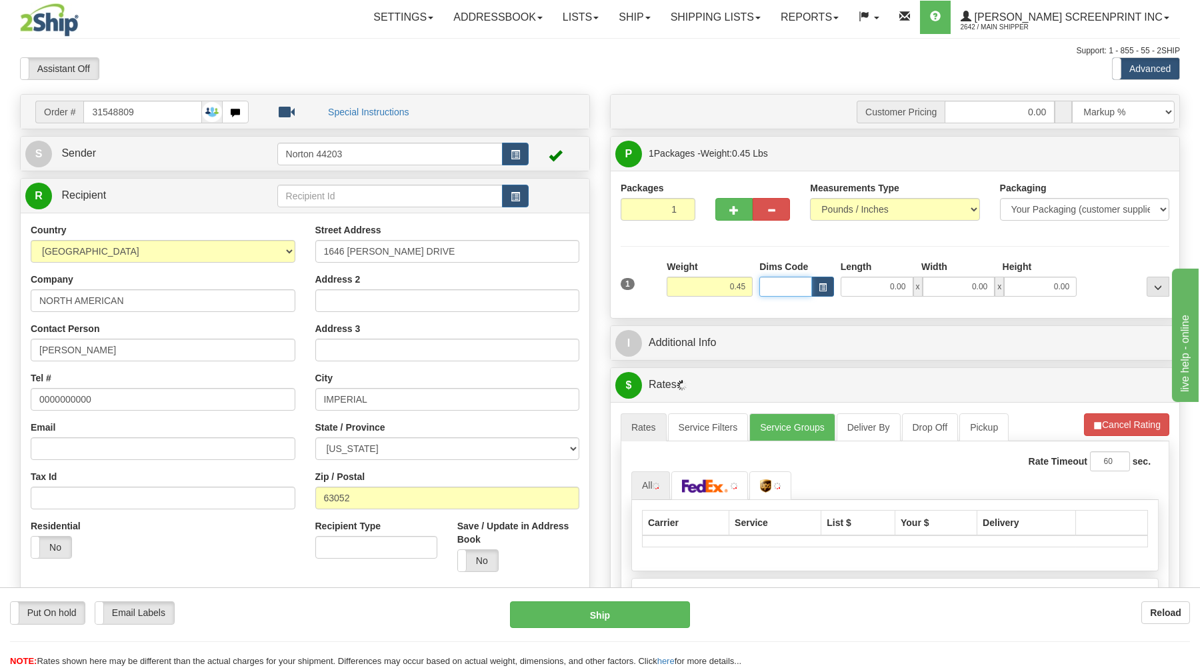
type input "0.50"
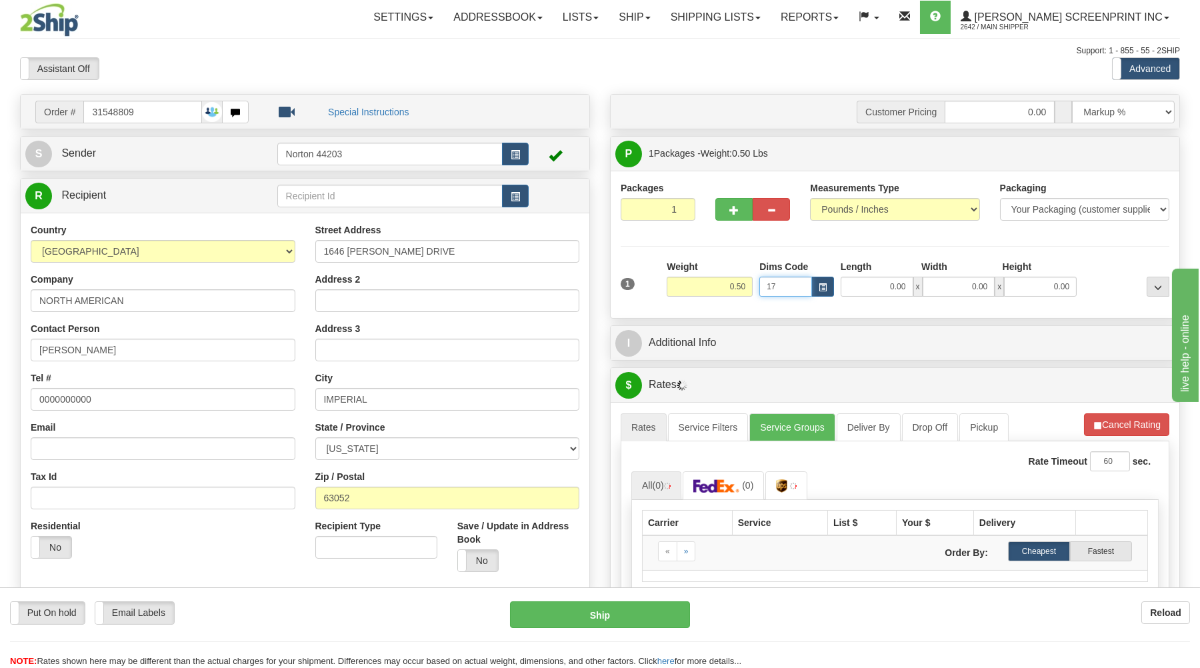
type input "17"
type input "6.00"
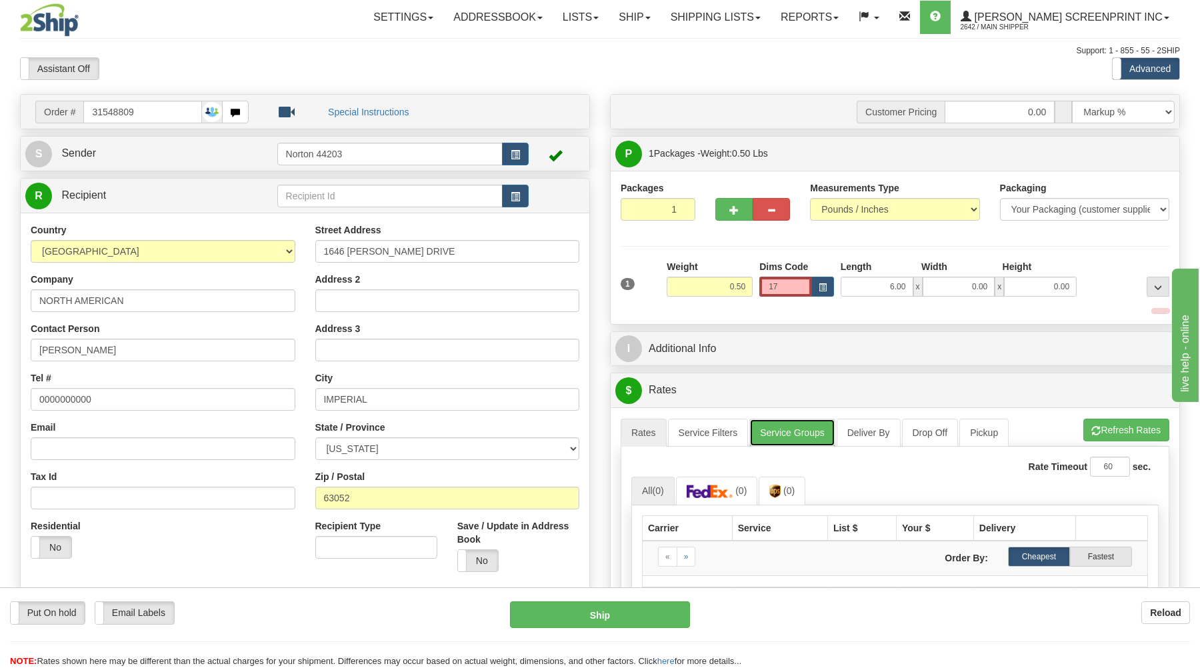
click at [805, 433] on link "Service Groups" at bounding box center [791, 433] width 85 height 28
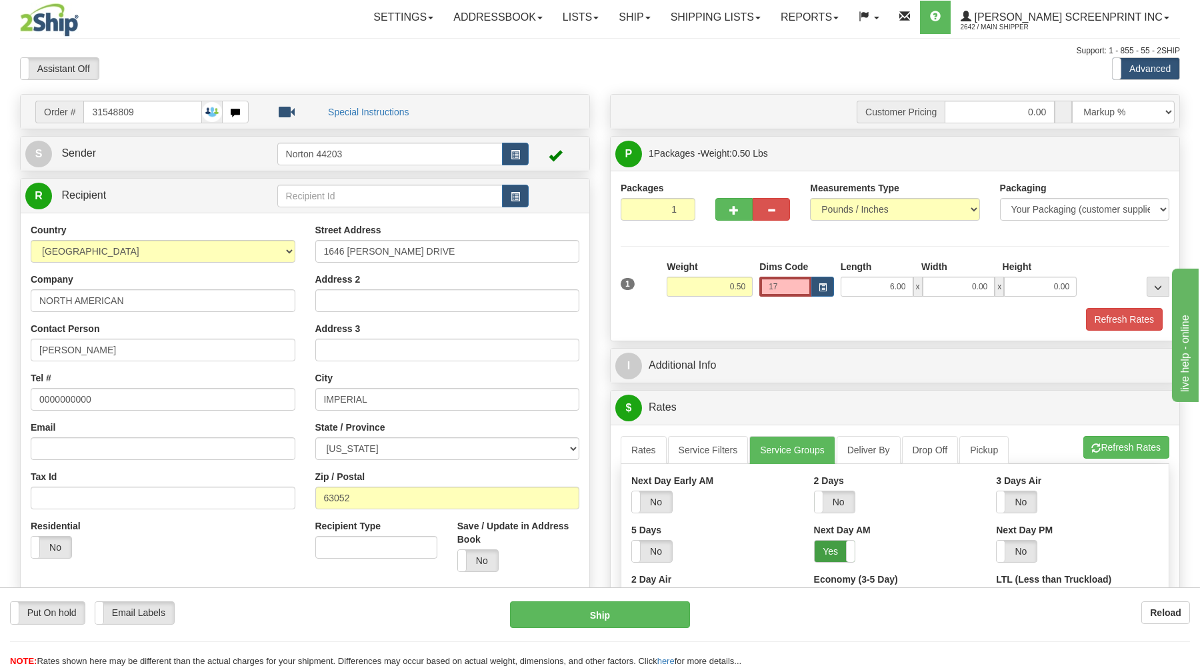
drag, startPoint x: 829, startPoint y: 556, endPoint x: 841, endPoint y: 549, distance: 14.6
click at [830, 555] on label "Yes" at bounding box center [835, 551] width 40 height 21
click at [1117, 453] on button "Refresh Rates" at bounding box center [1126, 447] width 86 height 23
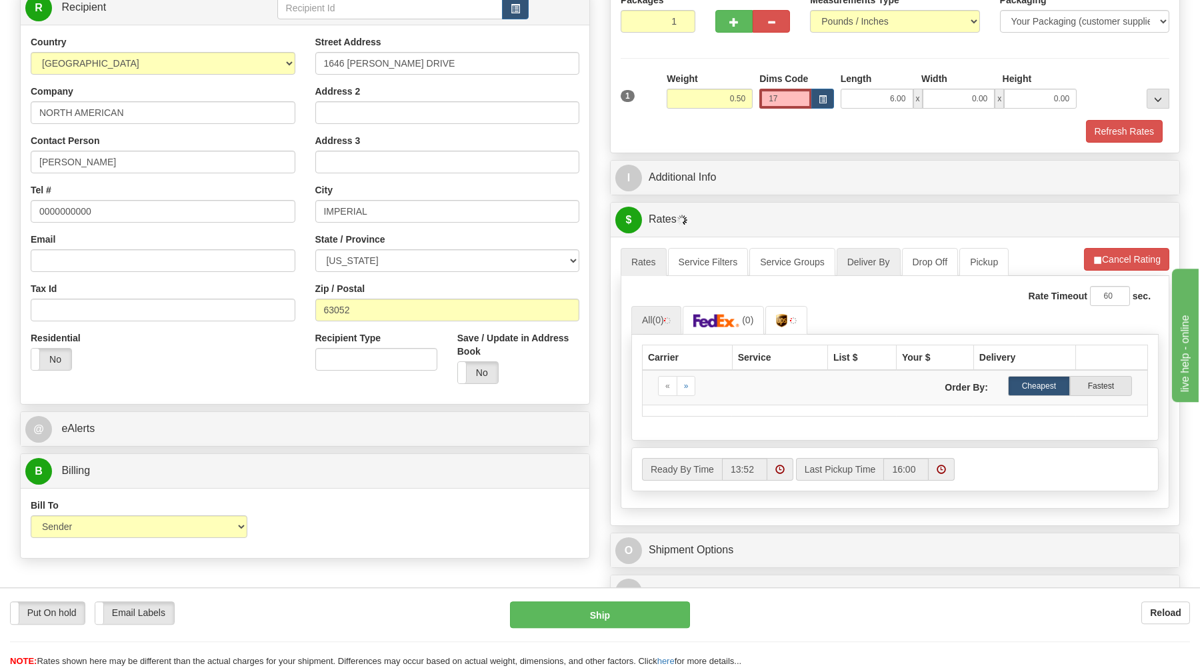
scroll to position [214, 0]
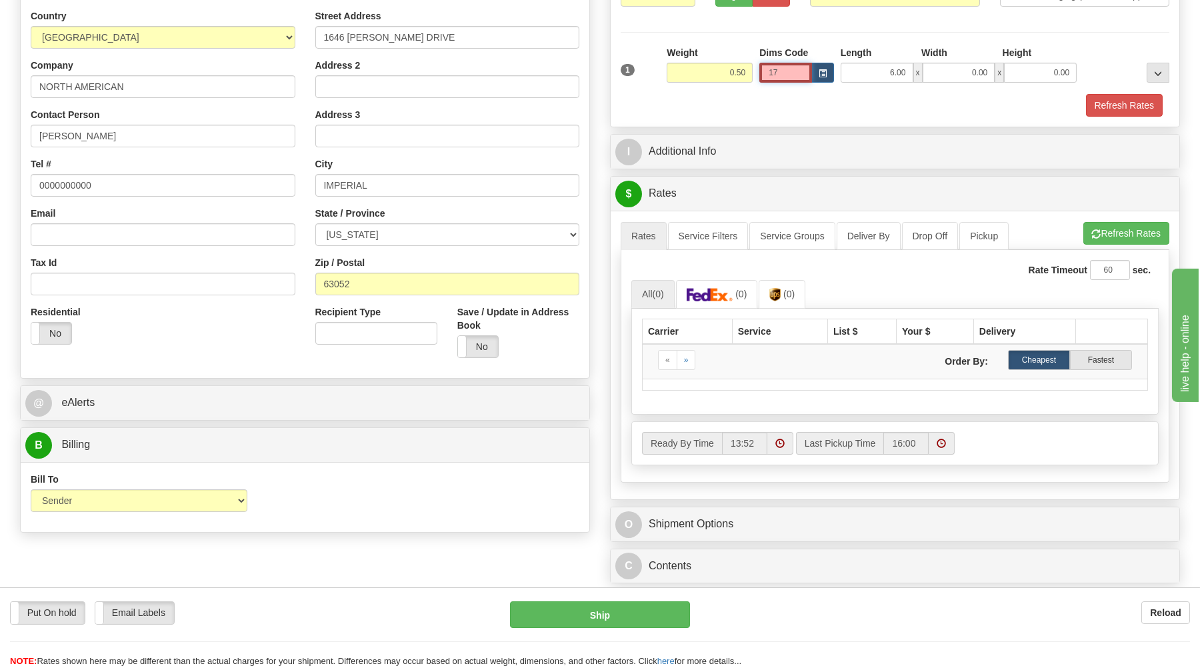
click at [785, 72] on input "17" at bounding box center [785, 73] width 52 height 20
click at [879, 68] on input "6.00" at bounding box center [877, 73] width 73 height 20
drag, startPoint x: 882, startPoint y: 72, endPoint x: 910, endPoint y: 72, distance: 28.0
click at [910, 72] on input "176.00" at bounding box center [877, 73] width 73 height 20
type input "17.00"
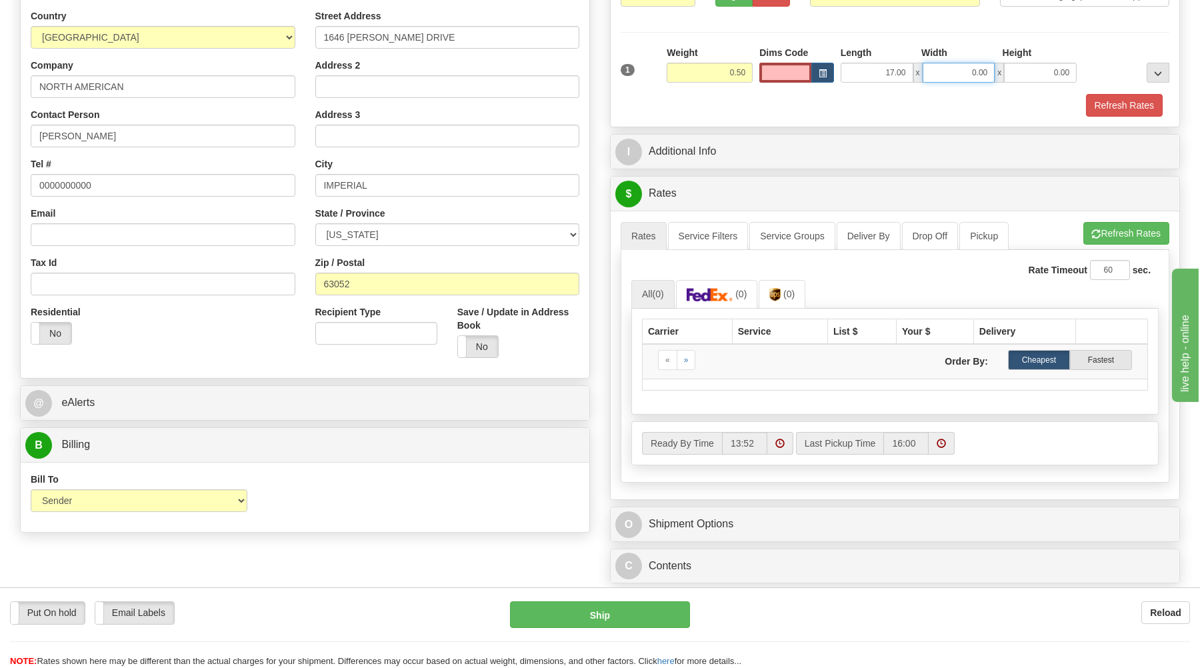
drag, startPoint x: 969, startPoint y: 74, endPoint x: 1019, endPoint y: 74, distance: 50.0
click at [995, 74] on input "0.00" at bounding box center [959, 73] width 73 height 20
type input "6.00"
drag, startPoint x: 1051, startPoint y: 72, endPoint x: 1070, endPoint y: 65, distance: 20.7
click at [1077, 69] on input "0.00" at bounding box center [1040, 73] width 73 height 20
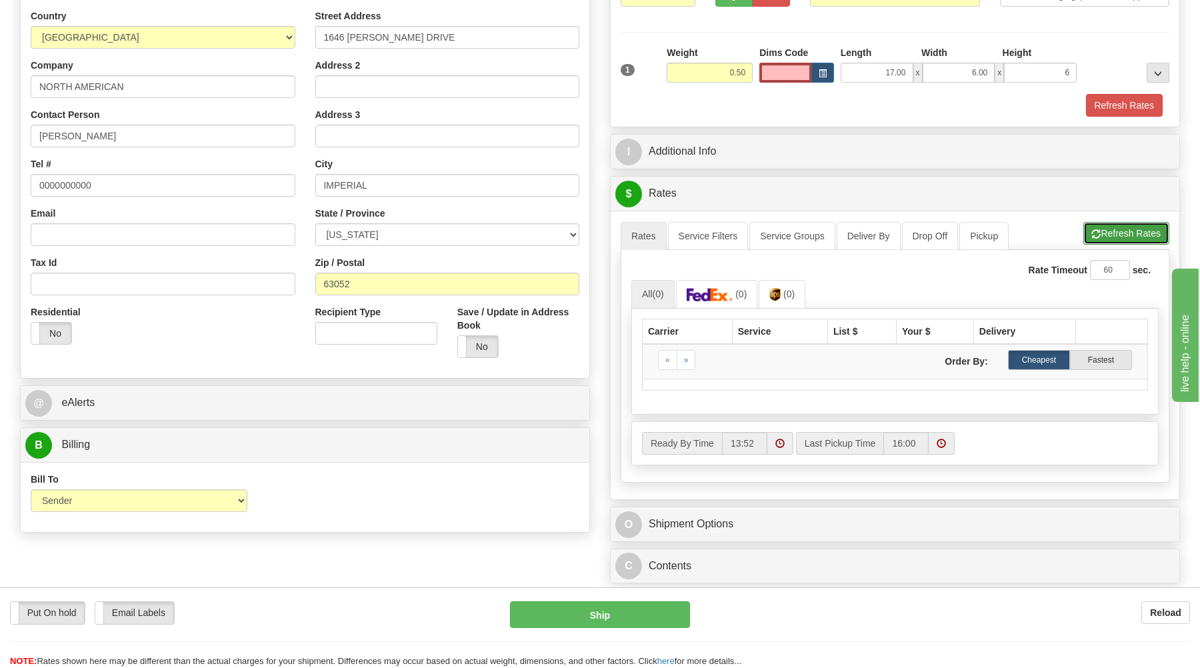
type input "6.00"
click at [1124, 236] on button "Refresh Rates" at bounding box center [1126, 233] width 86 height 23
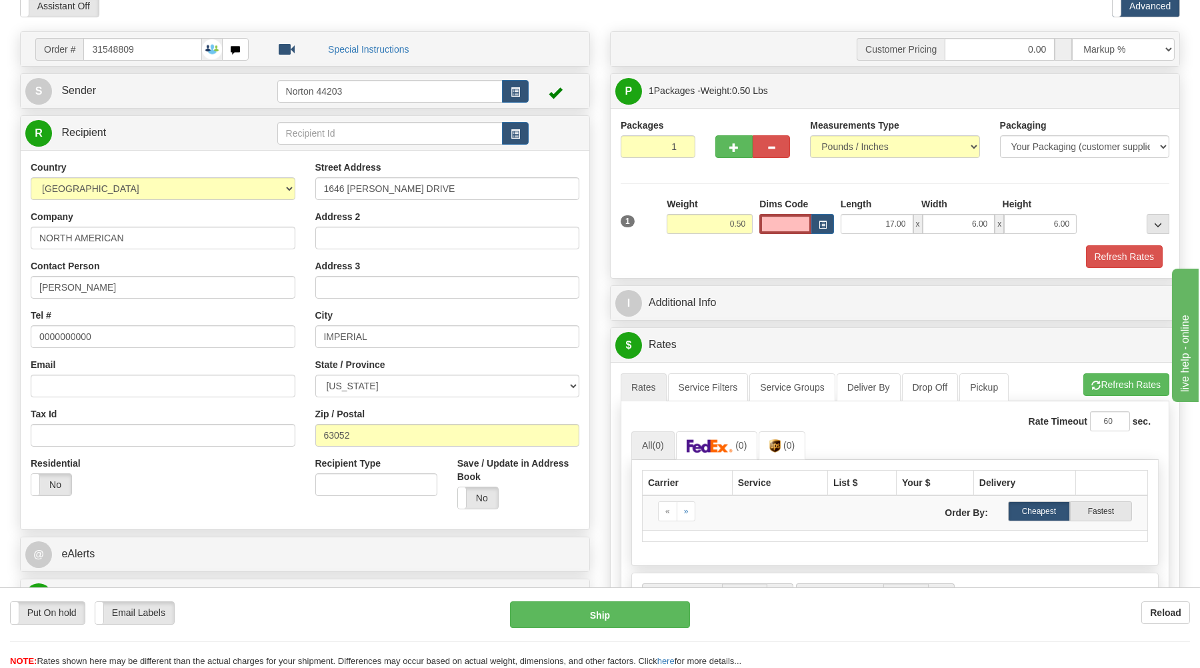
scroll to position [0, 0]
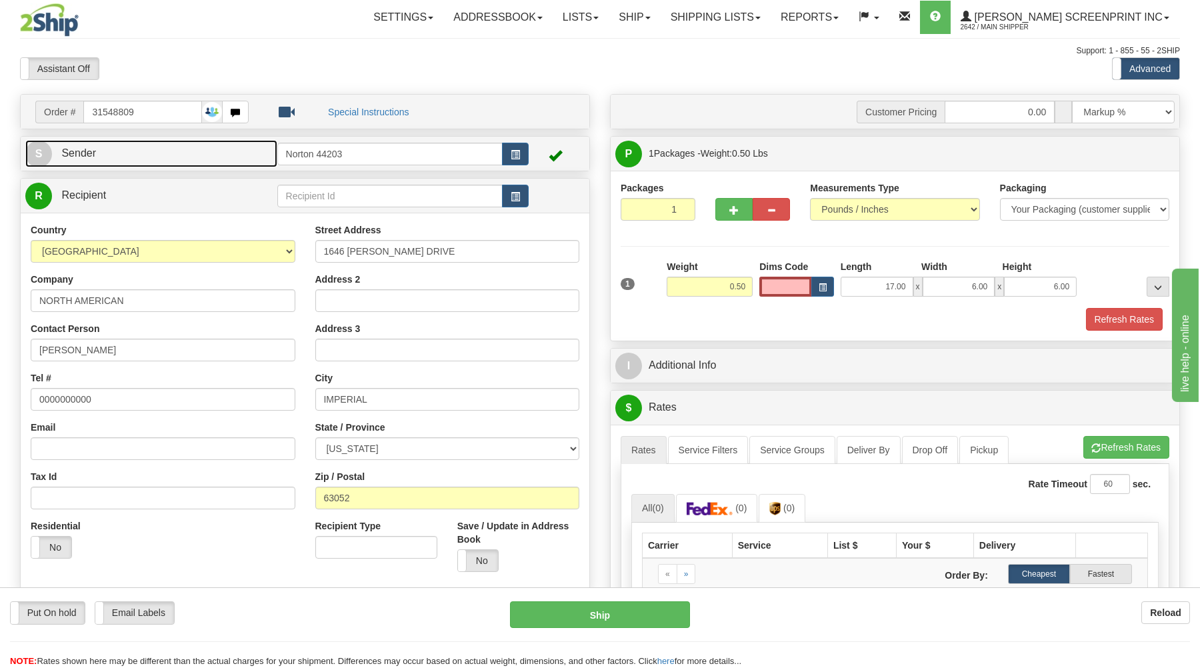
click at [184, 155] on link "S Sender" at bounding box center [151, 153] width 252 height 27
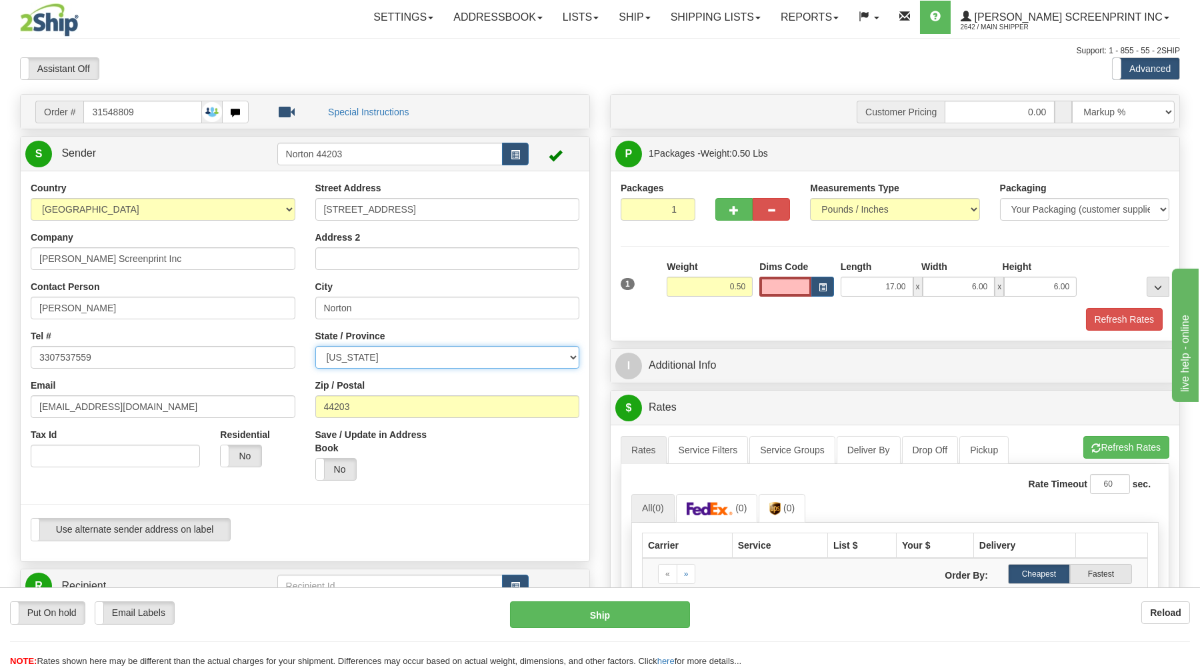
click at [315, 346] on select "ALABAMA ALASKA ARIZONA ARKANSAS Armed Forces America Armed Forces Europe Armed …" at bounding box center [447, 357] width 265 height 23
select select "OH"
click option "[US_STATE]" at bounding box center [0, 0] width 0 height 0
click at [1108, 324] on button "Refresh Rates" at bounding box center [1124, 319] width 77 height 23
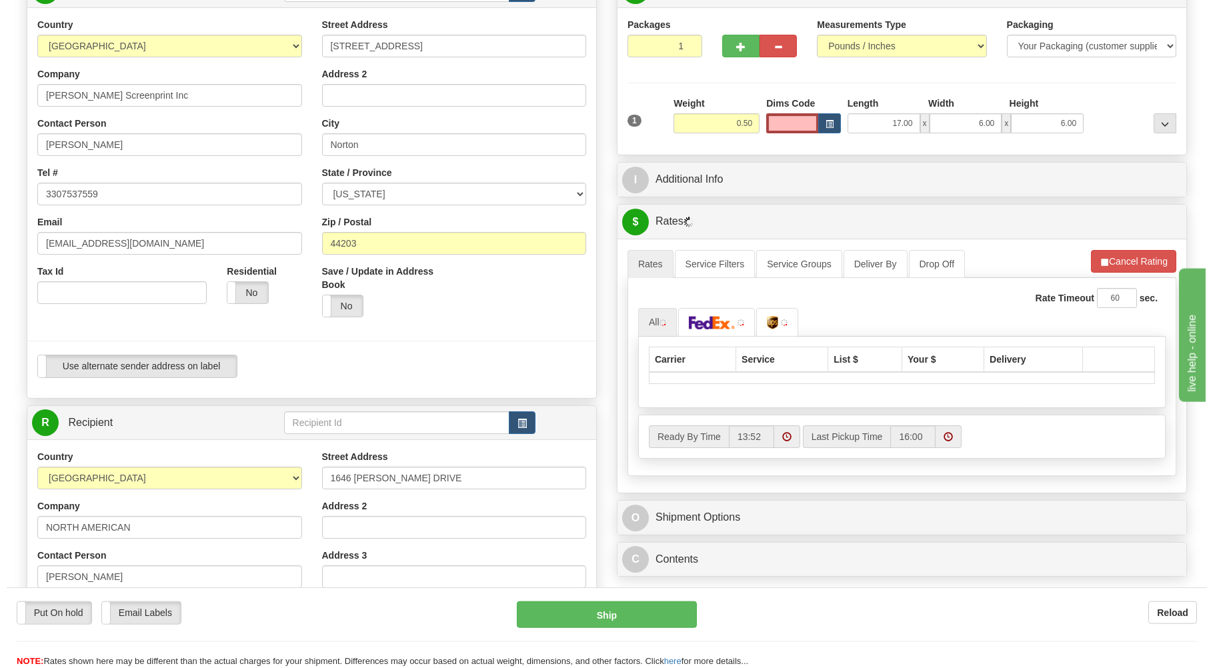
scroll to position [214, 0]
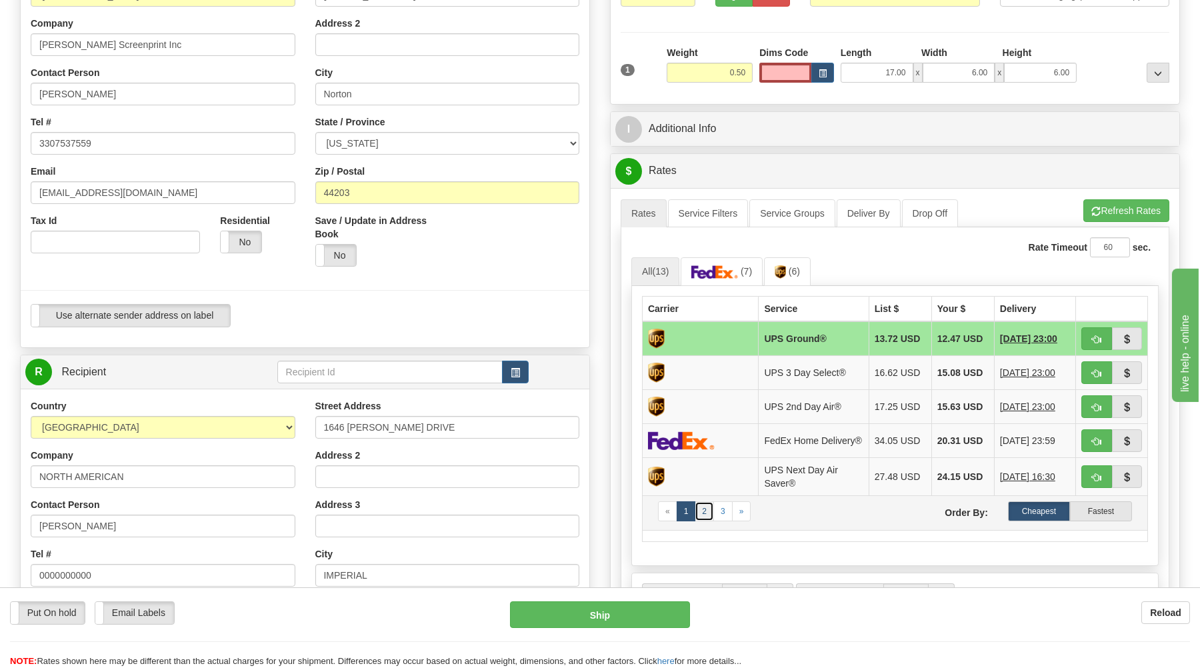
click at [706, 521] on link "2" at bounding box center [704, 511] width 19 height 20
click at [725, 521] on link "3" at bounding box center [722, 511] width 19 height 20
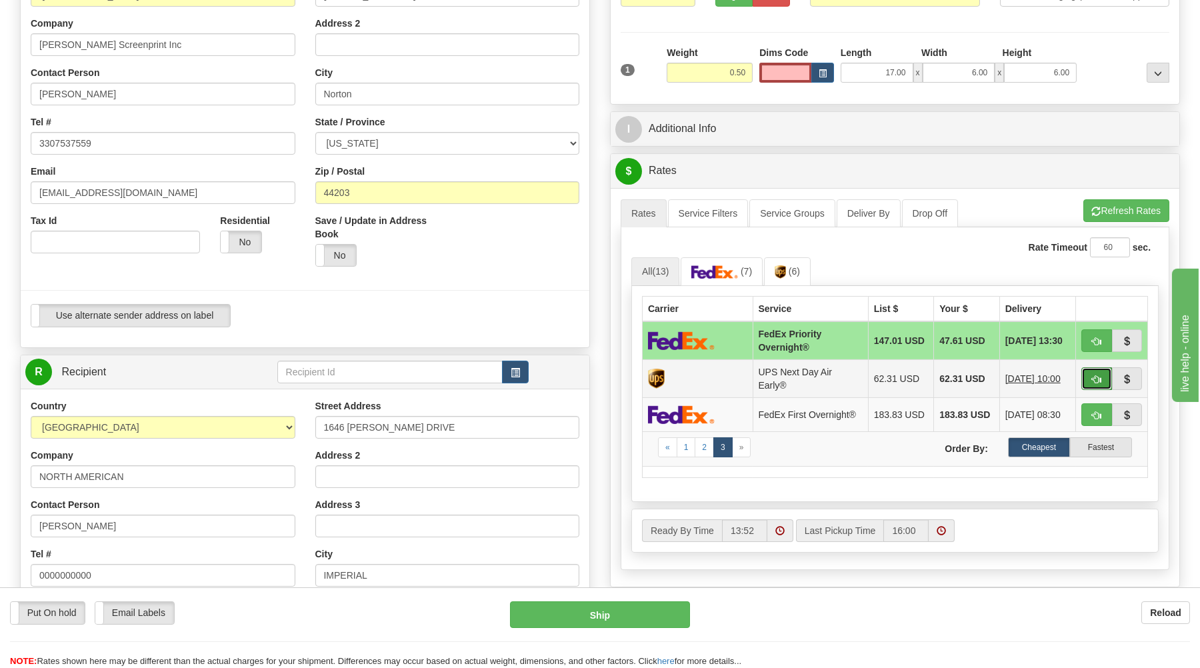
click at [1091, 379] on button "button" at bounding box center [1096, 378] width 31 height 23
type input "14"
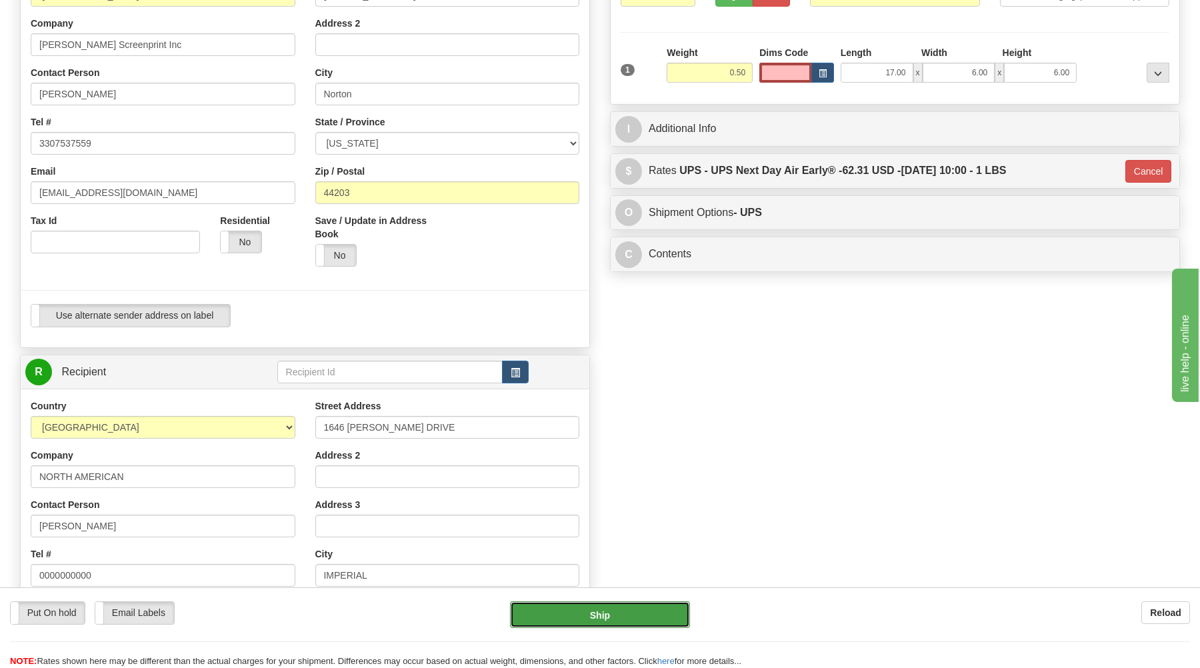
click at [625, 619] on button "Ship" at bounding box center [600, 614] width 180 height 27
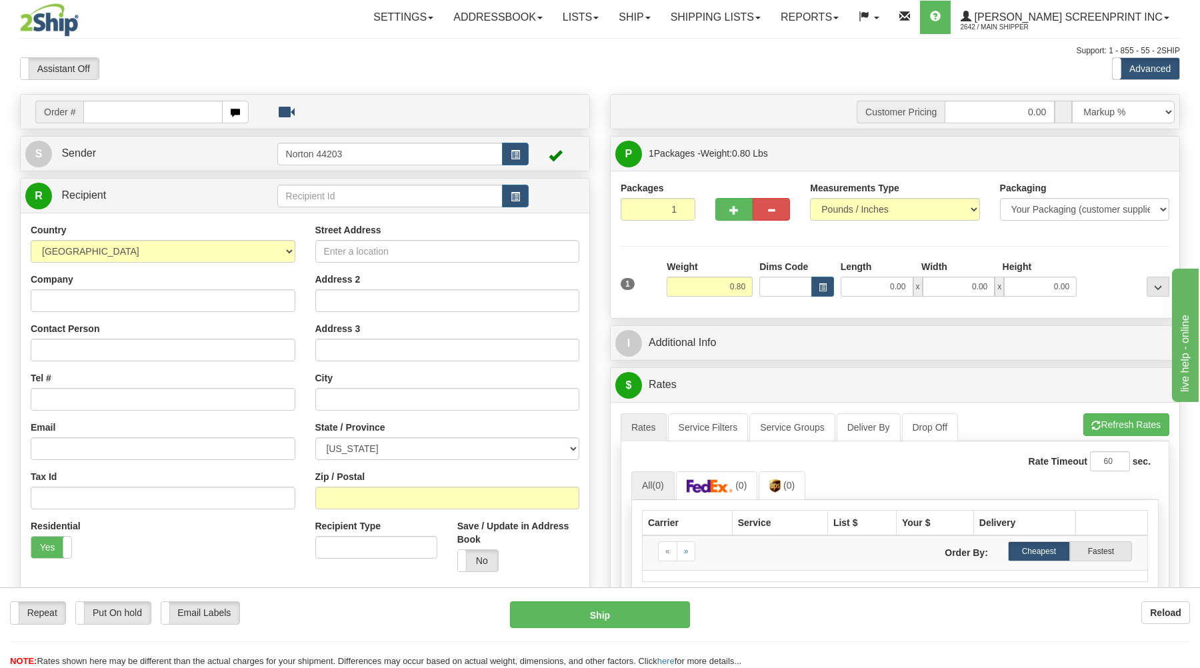
type input "0.00"
